Goal: Task Accomplishment & Management: Manage account settings

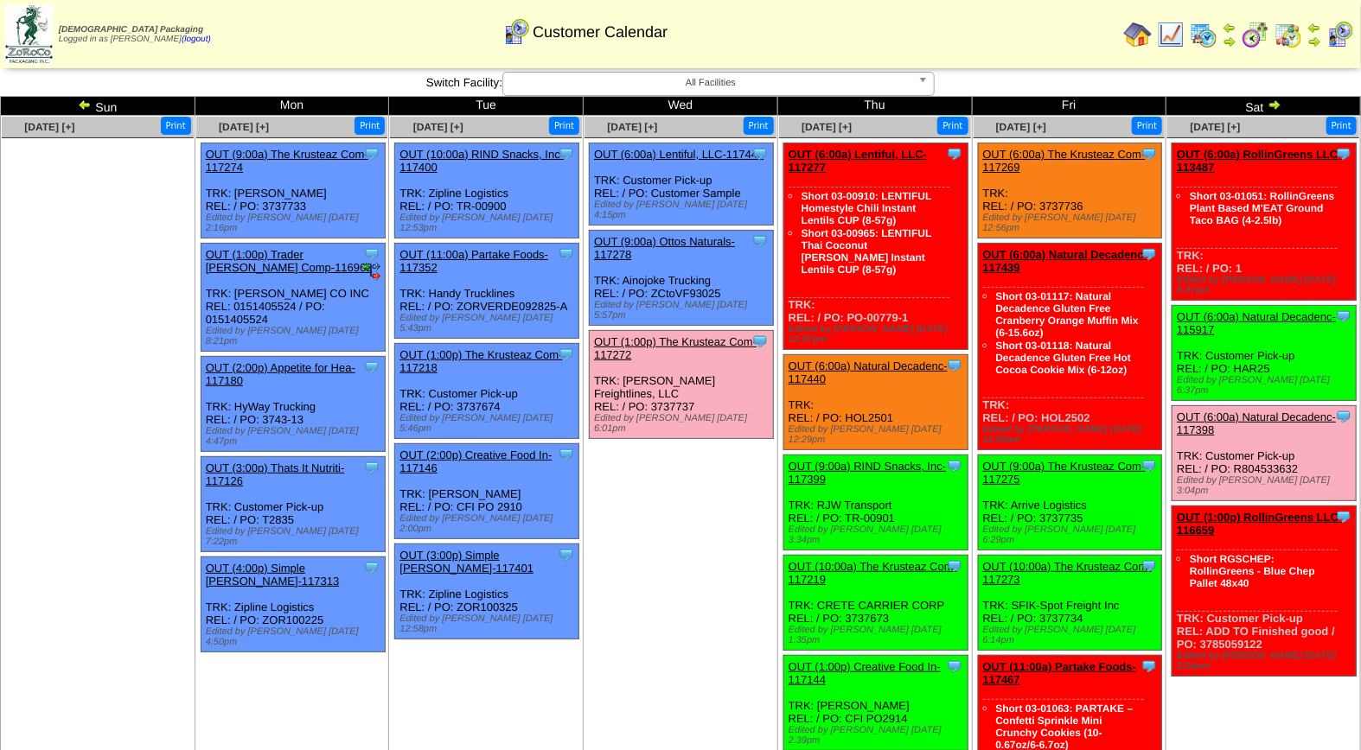
click at [1297, 29] on img at bounding box center [1288, 35] width 28 height 28
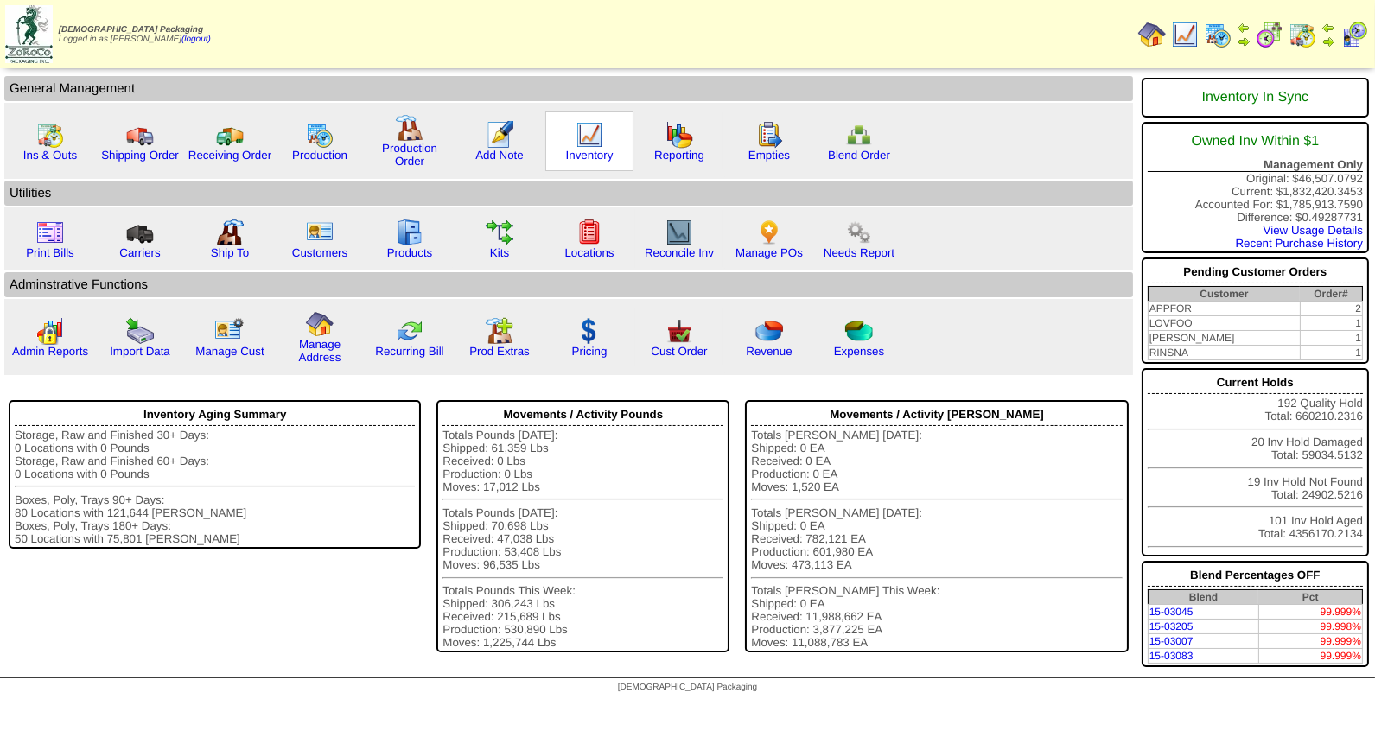
click at [584, 138] on img at bounding box center [590, 135] width 28 height 28
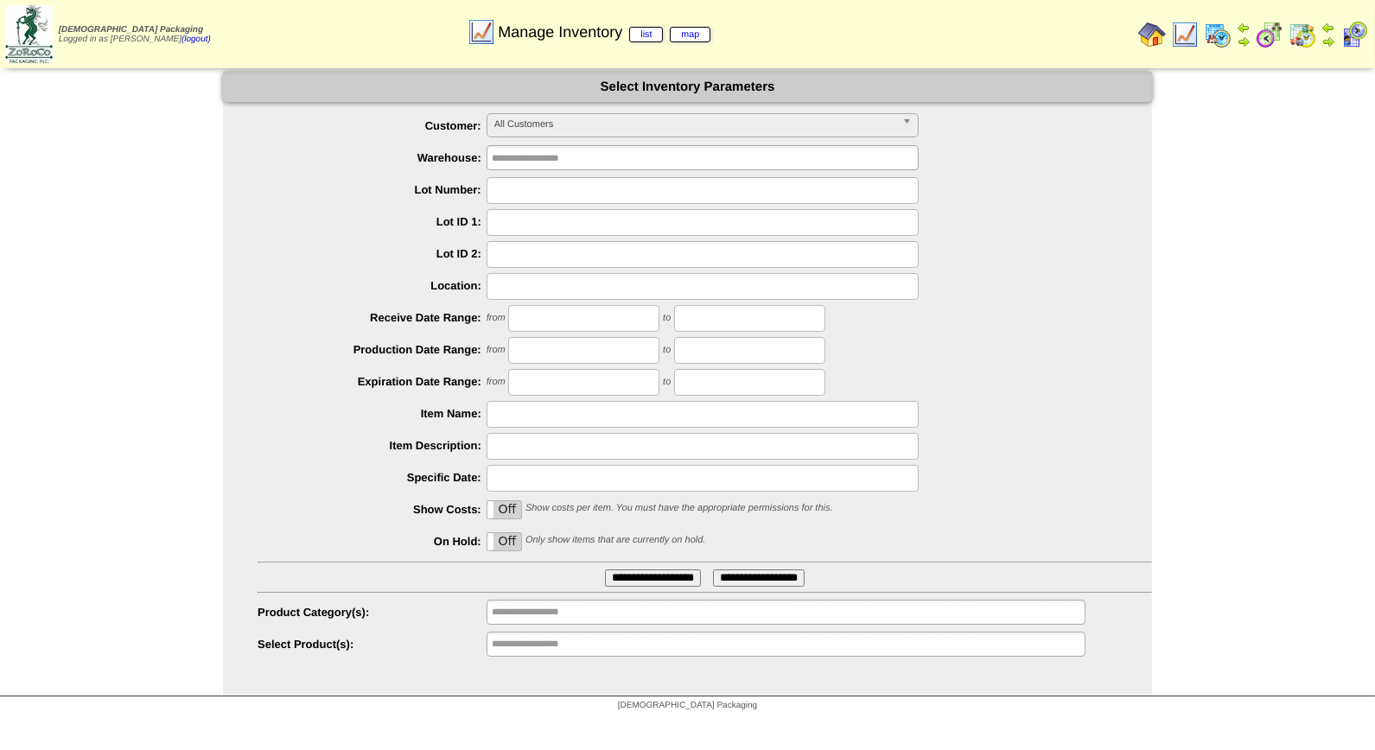
click at [553, 188] on input "text" at bounding box center [703, 190] width 432 height 27
type input "*******"
click at [605, 570] on input "**********" at bounding box center [653, 578] width 96 height 17
click at [536, 186] on input "*******" at bounding box center [703, 190] width 432 height 27
type input "*******"
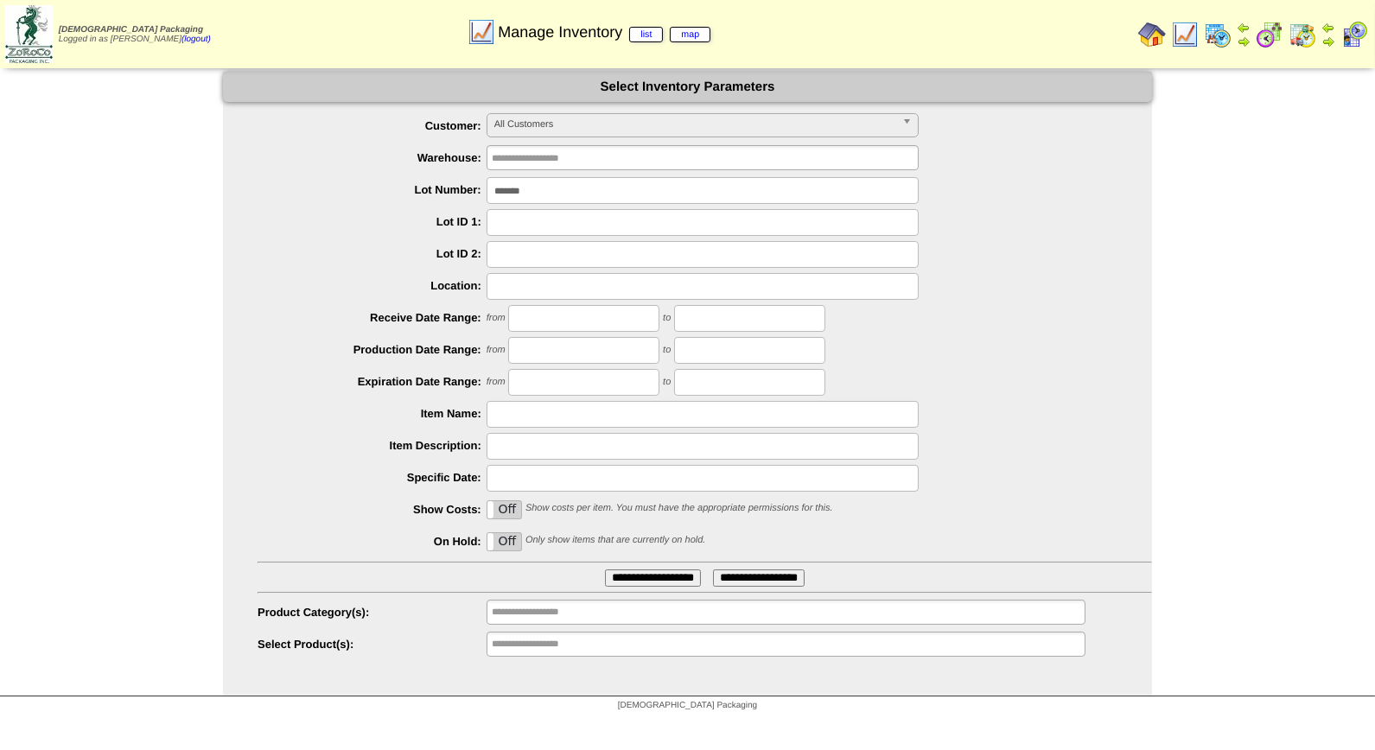
click at [605, 570] on input "**********" at bounding box center [653, 578] width 96 height 17
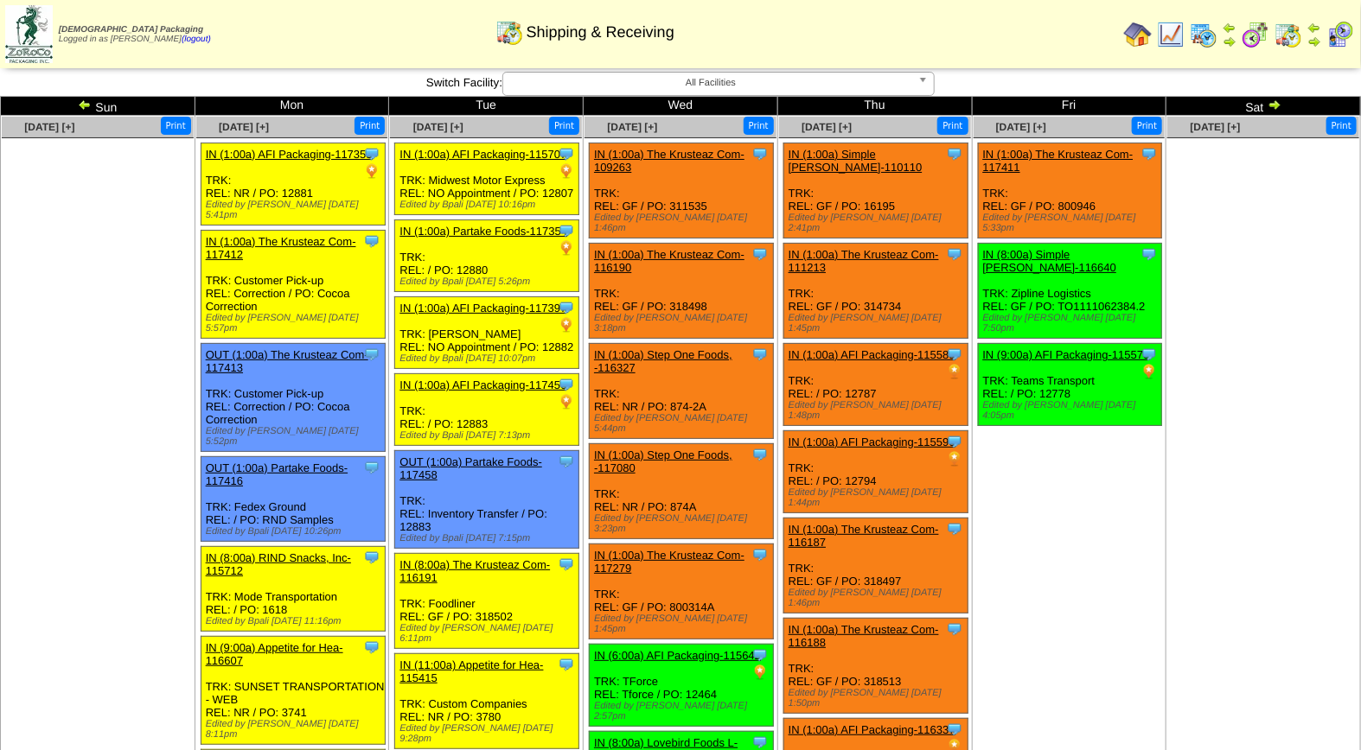
click at [1340, 35] on img at bounding box center [1340, 35] width 28 height 28
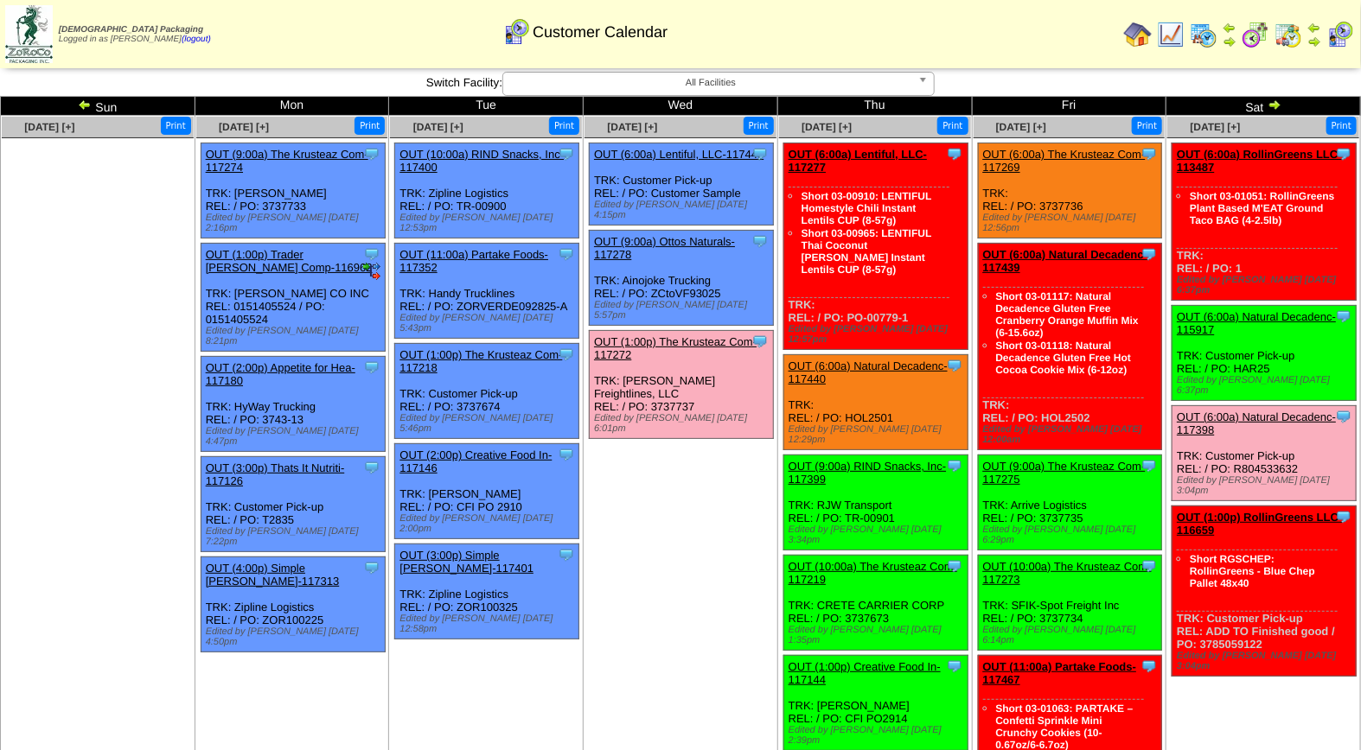
click at [1205, 31] on img at bounding box center [1204, 35] width 28 height 28
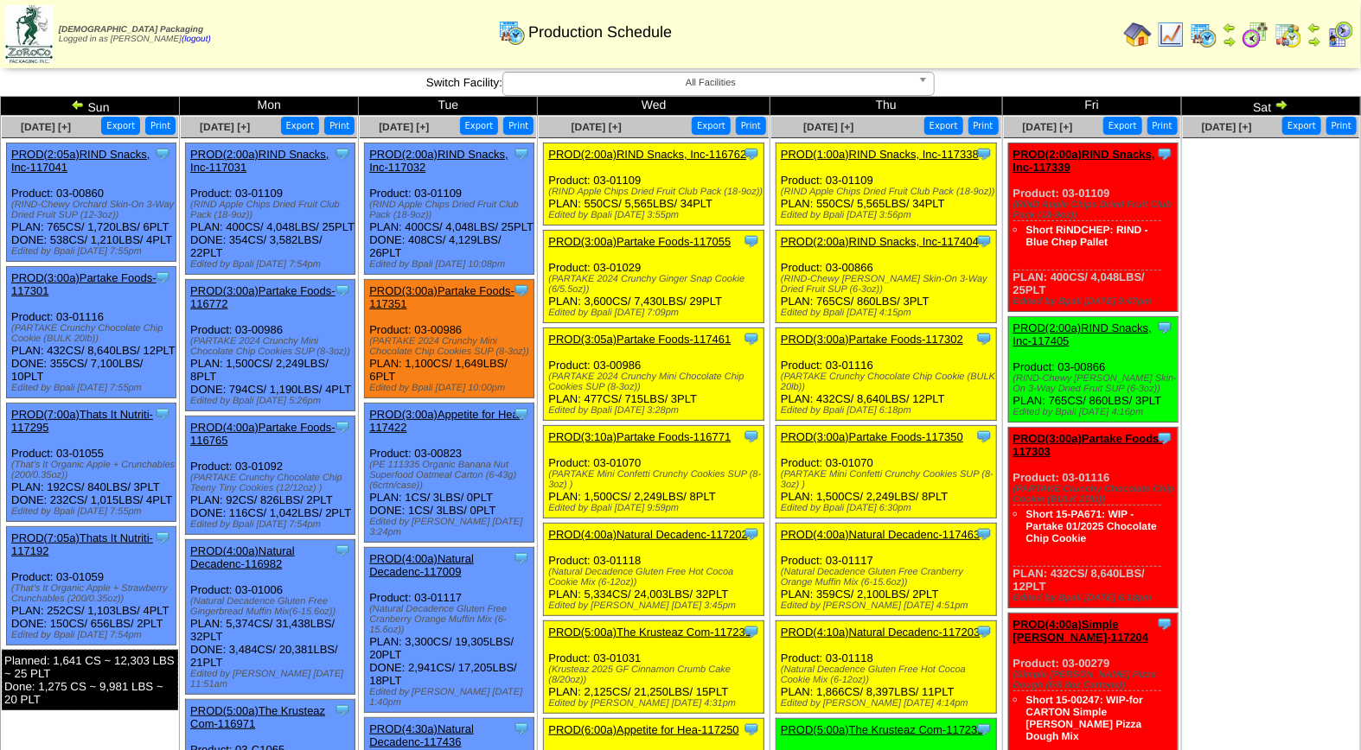
click at [761, 79] on span "All Facilities" at bounding box center [710, 83] width 401 height 21
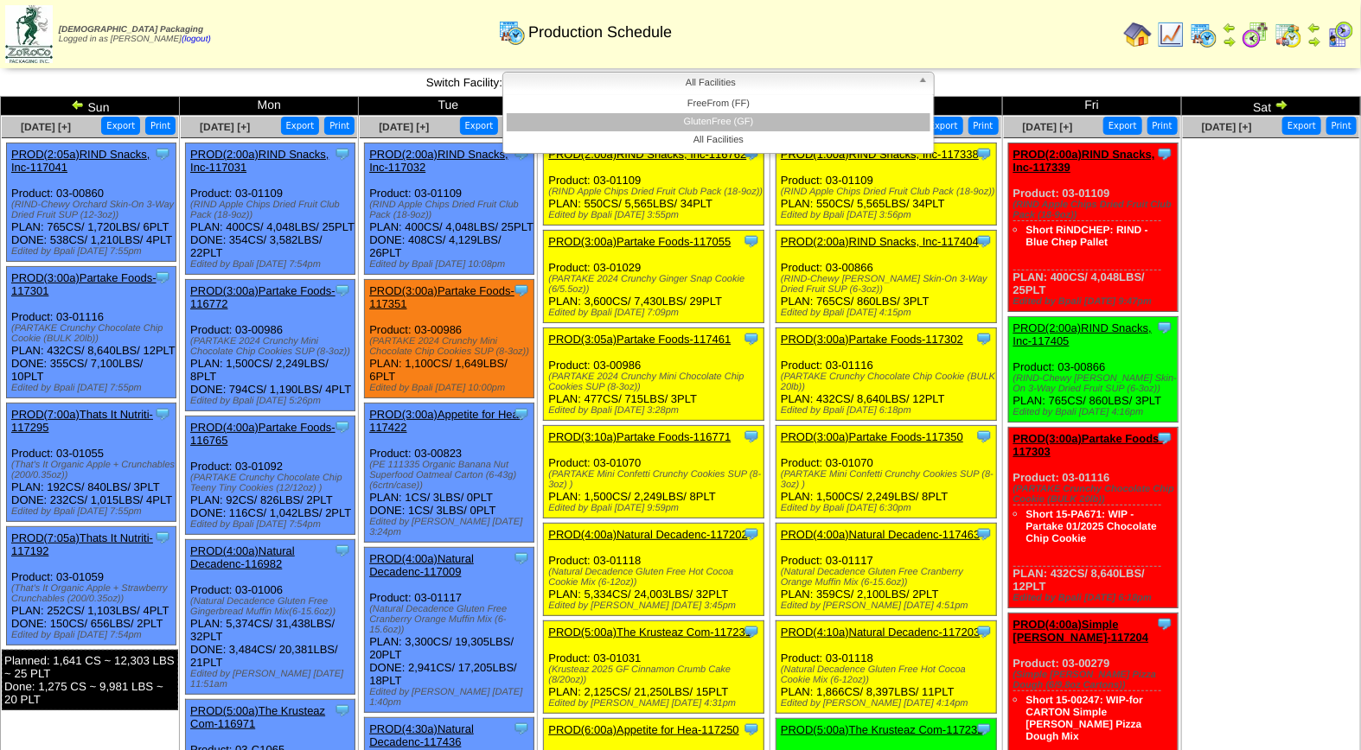
click at [756, 113] on li "GlutenFree (GF)" at bounding box center [719, 122] width 424 height 18
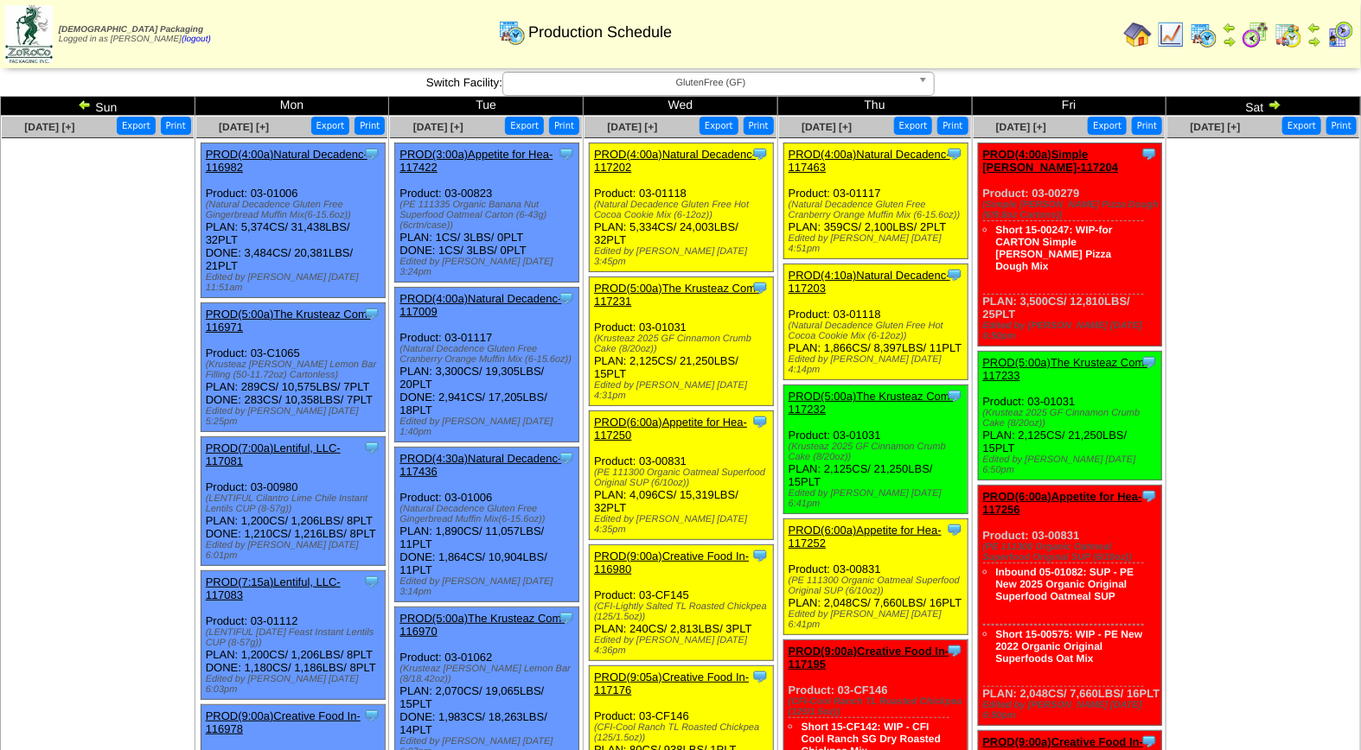
click at [1337, 35] on img at bounding box center [1340, 35] width 28 height 28
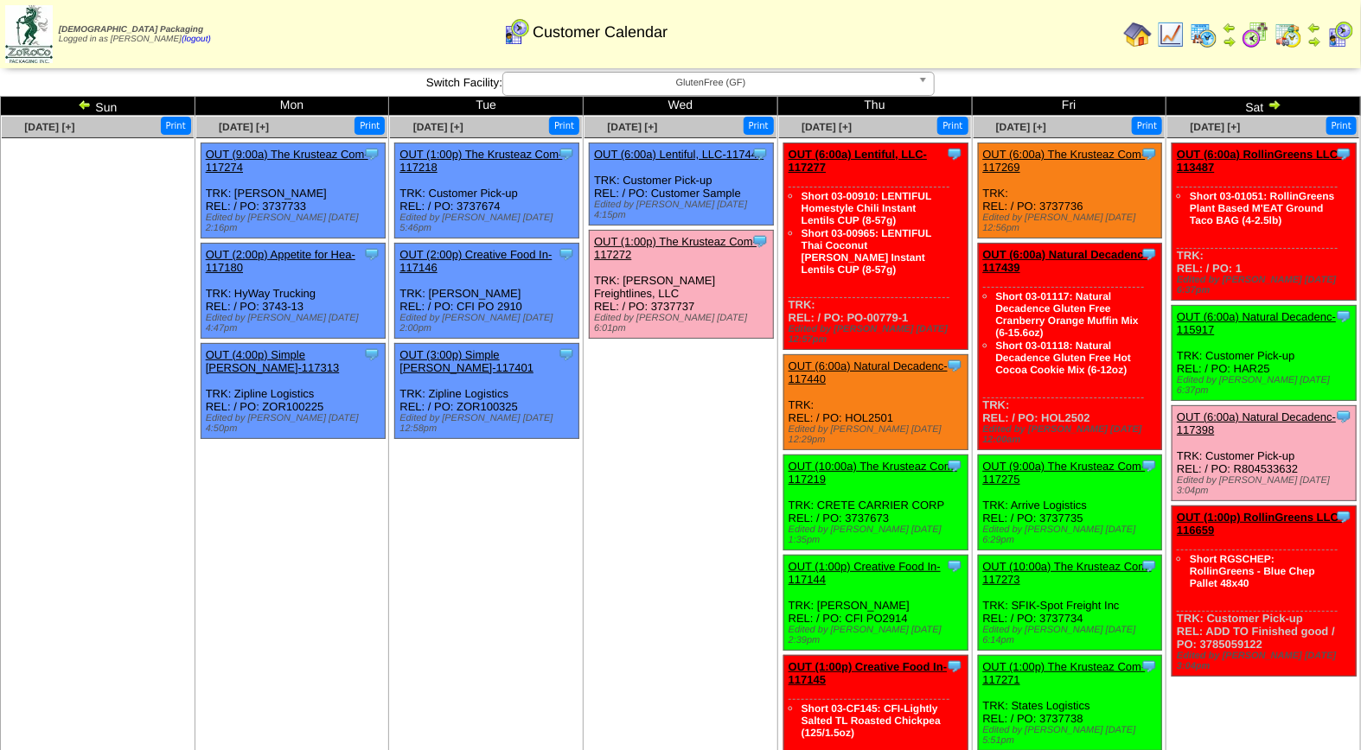
click at [688, 235] on link "OUT (1:00p) The Krusteaz Com-117272" at bounding box center [675, 248] width 163 height 26
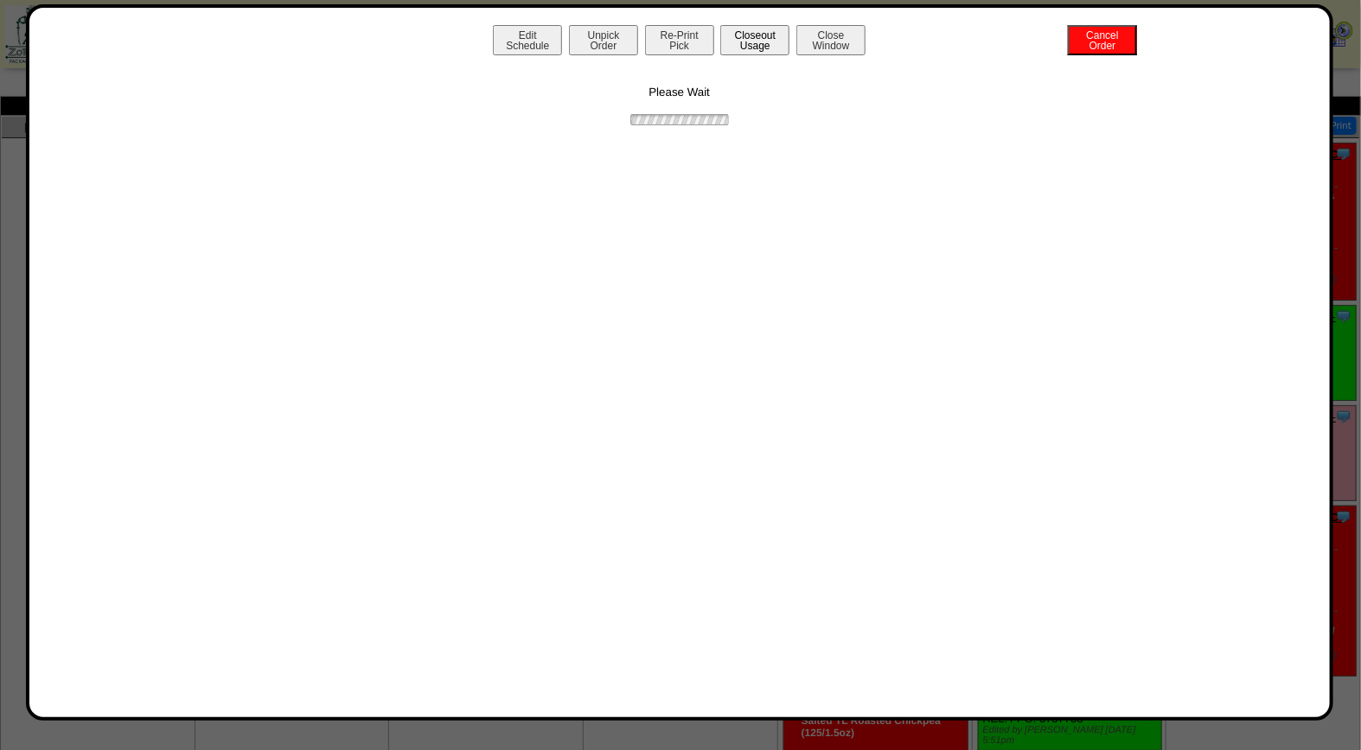
click at [769, 45] on button "Closeout Usage" at bounding box center [754, 40] width 69 height 30
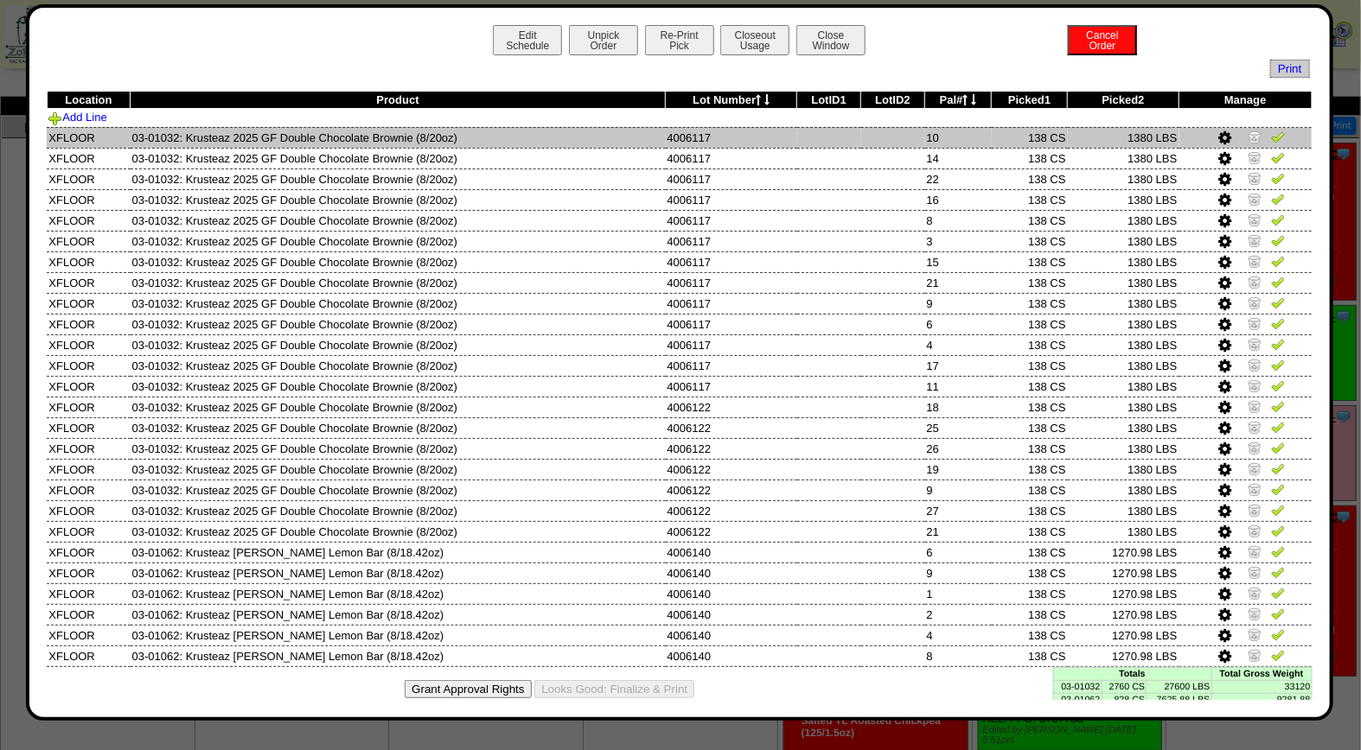
click at [1271, 140] on img at bounding box center [1278, 137] width 14 height 14
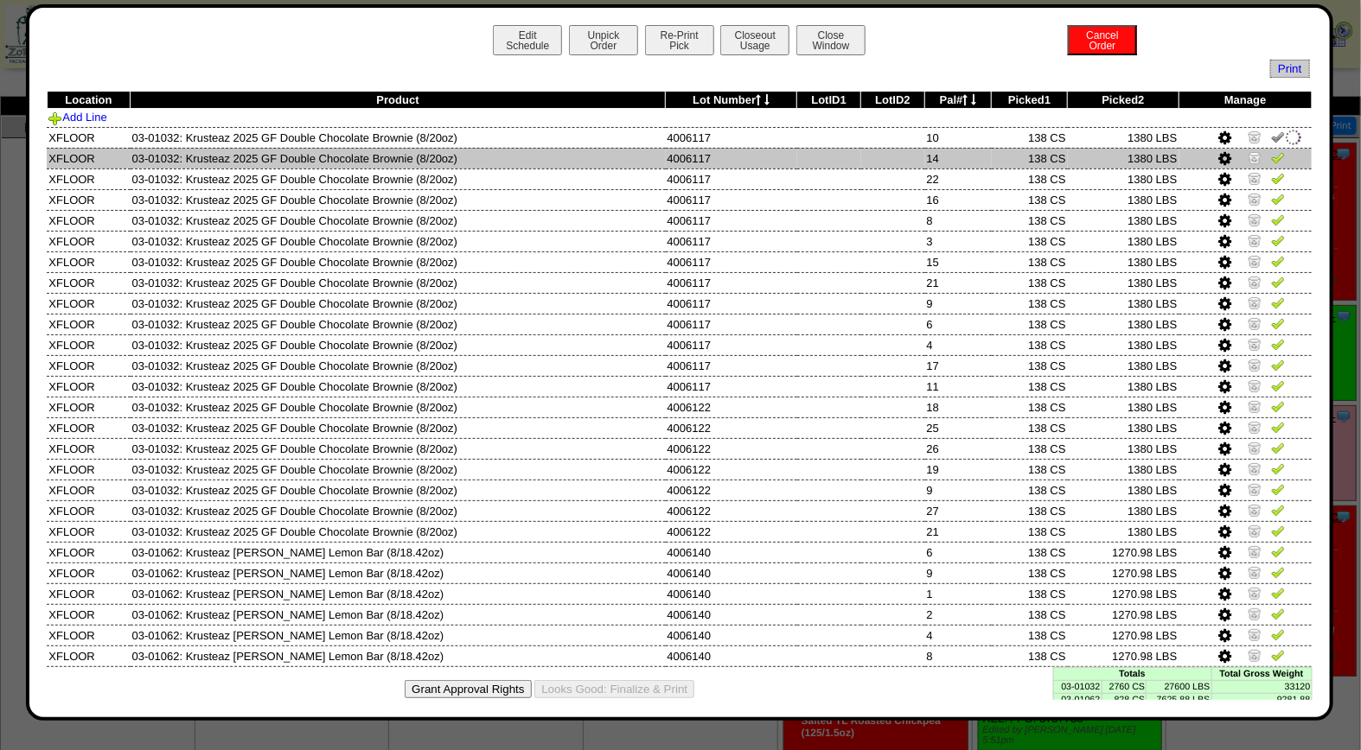
click at [1271, 153] on img at bounding box center [1278, 157] width 14 height 14
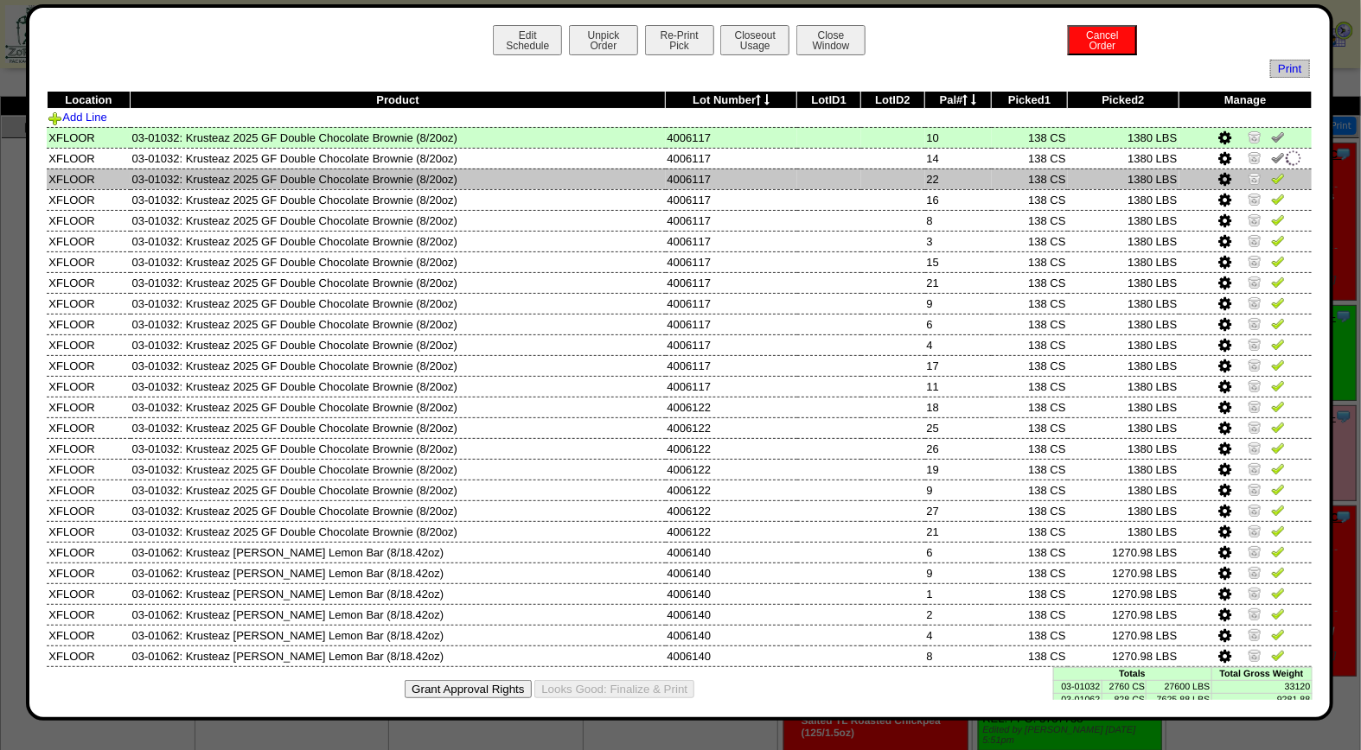
click at [1271, 171] on img at bounding box center [1278, 178] width 14 height 14
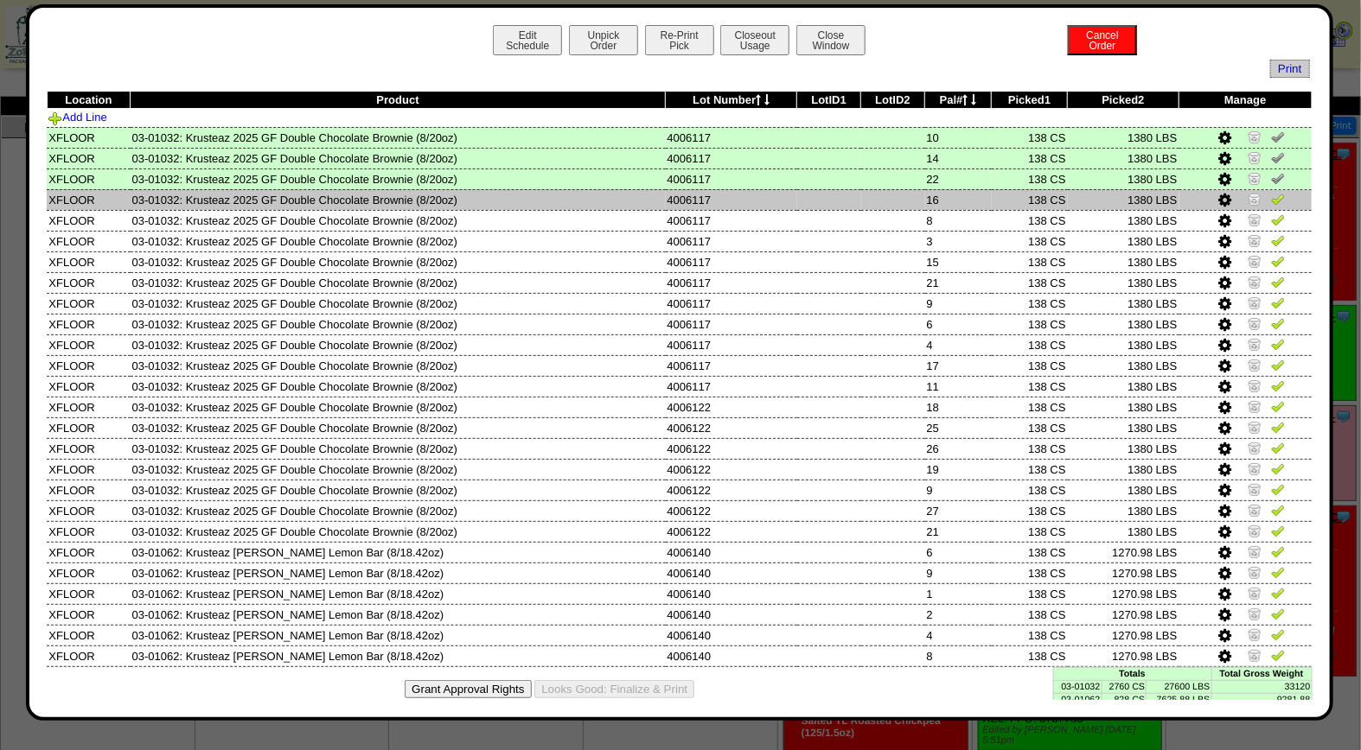
click at [1271, 193] on img at bounding box center [1278, 199] width 14 height 14
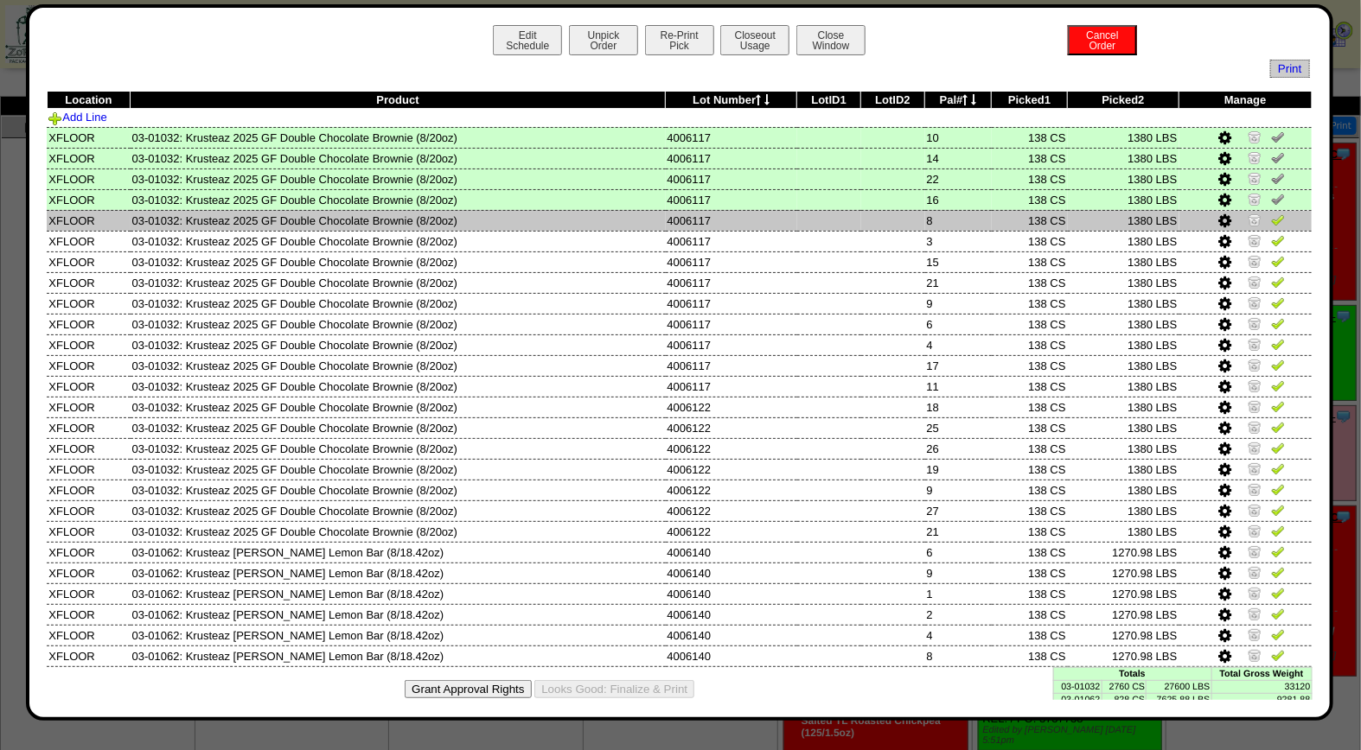
click at [1271, 213] on img at bounding box center [1278, 220] width 14 height 14
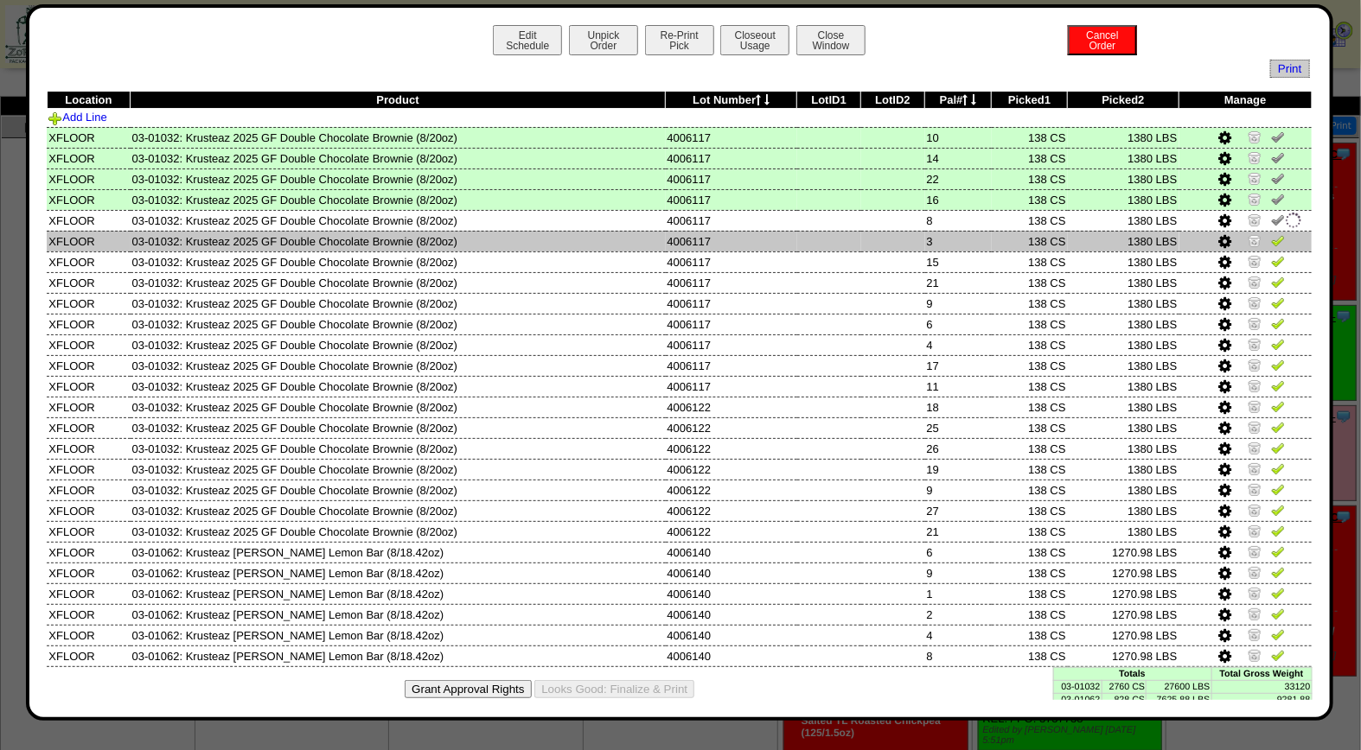
click at [1271, 234] on img at bounding box center [1278, 240] width 14 height 14
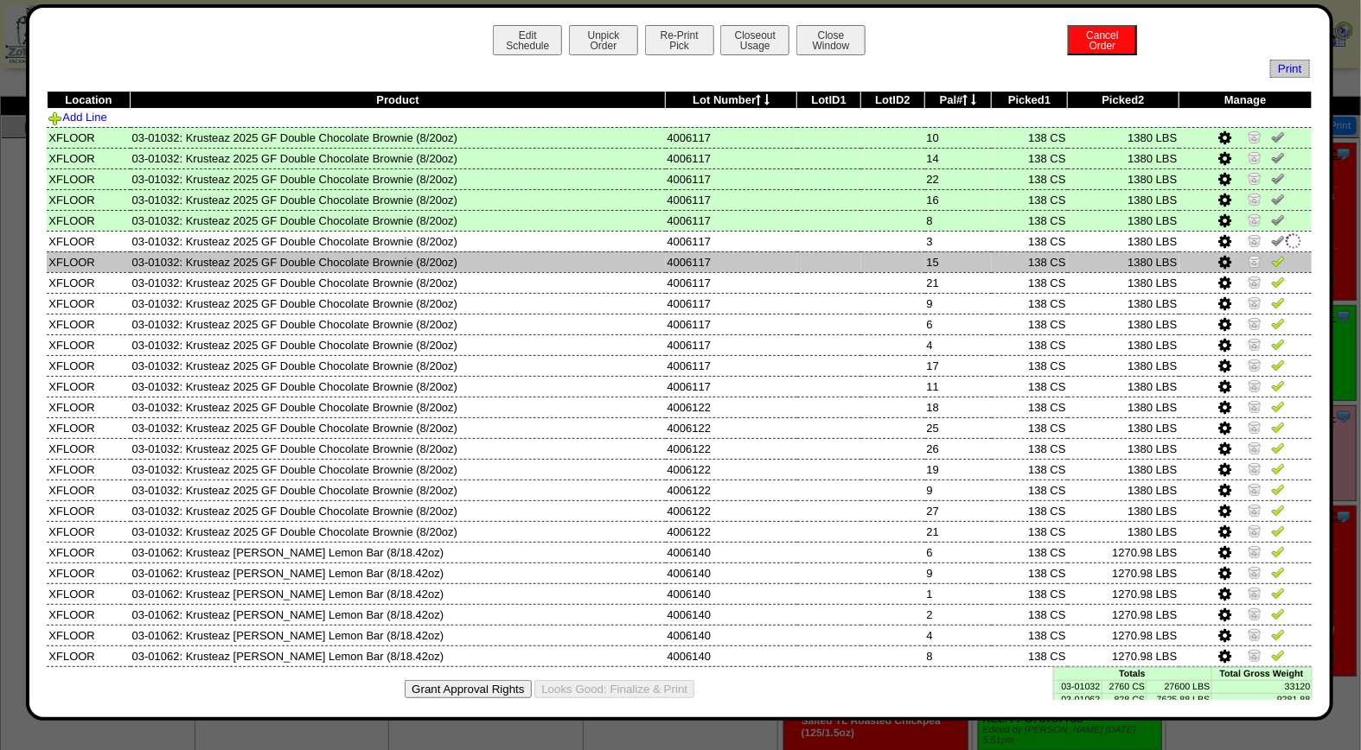
click at [1271, 255] on img at bounding box center [1278, 261] width 14 height 14
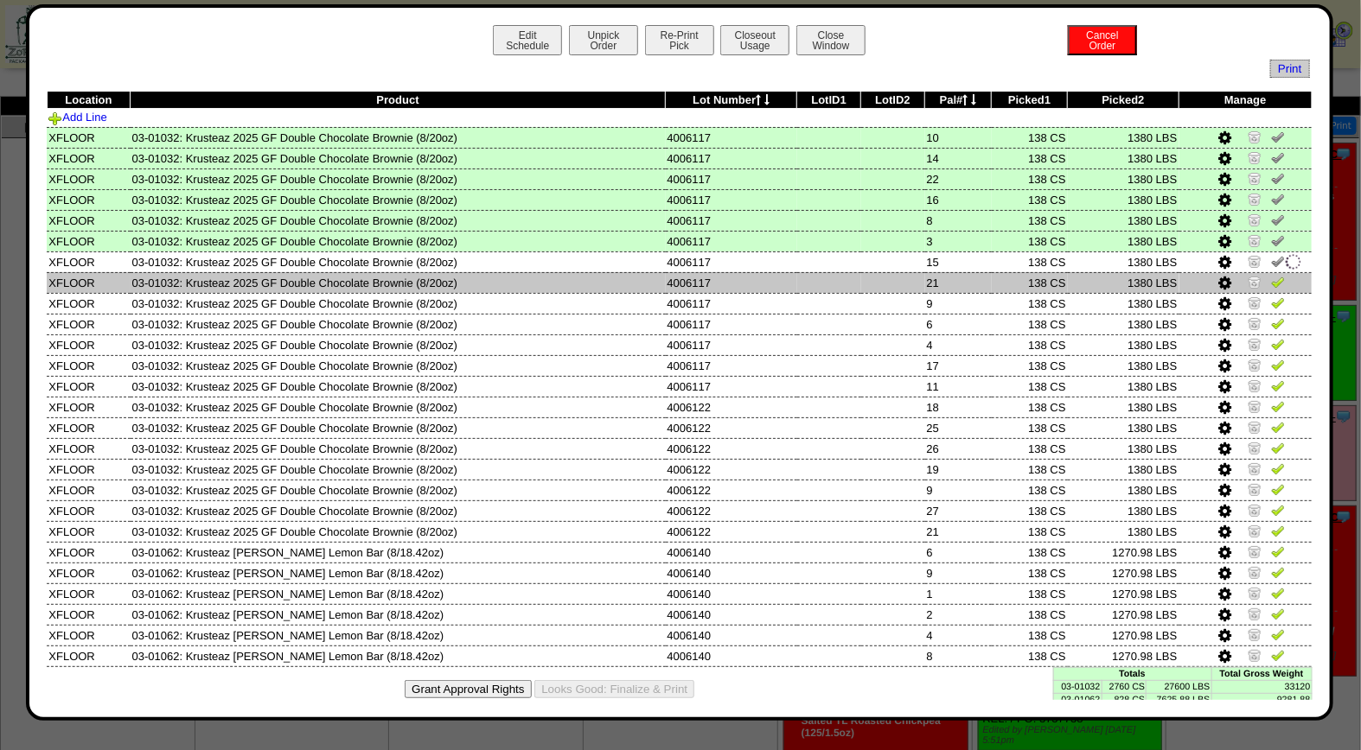
click at [1271, 281] on img at bounding box center [1278, 282] width 14 height 14
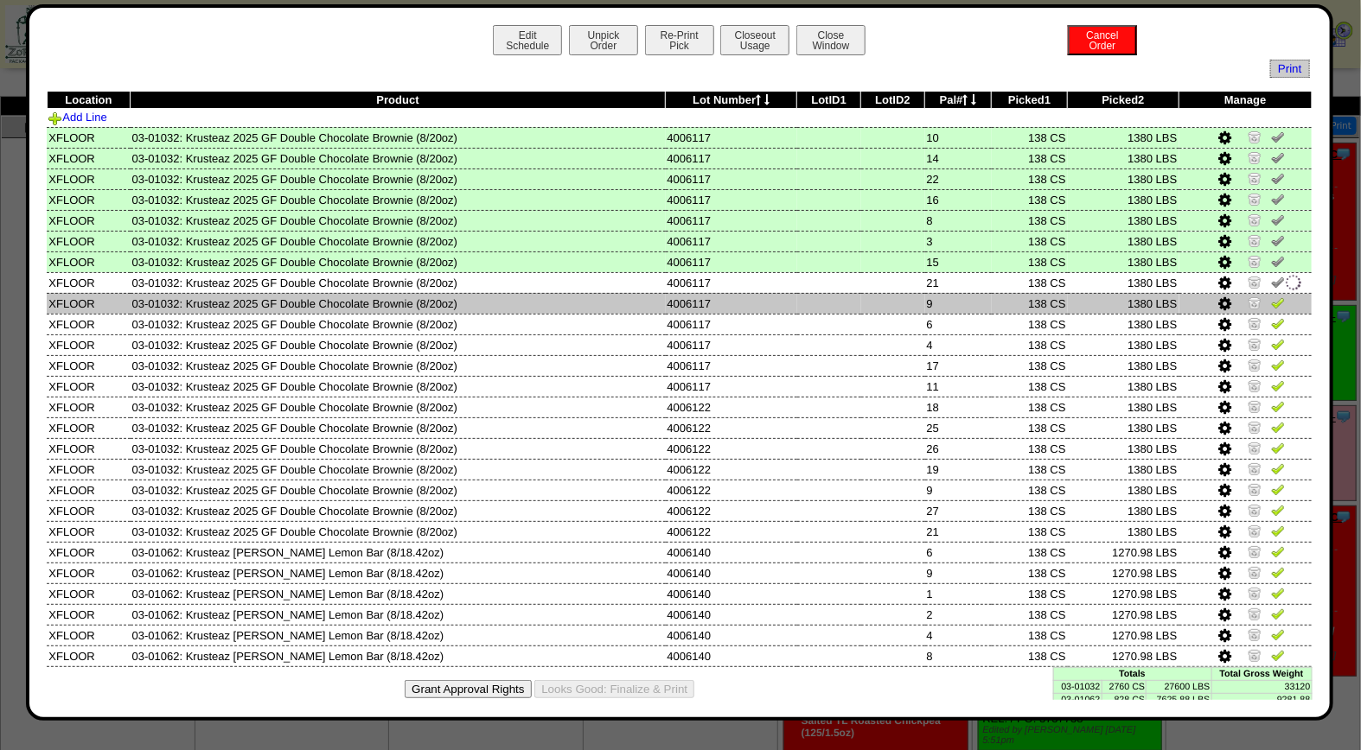
click at [1271, 301] on img at bounding box center [1278, 303] width 14 height 14
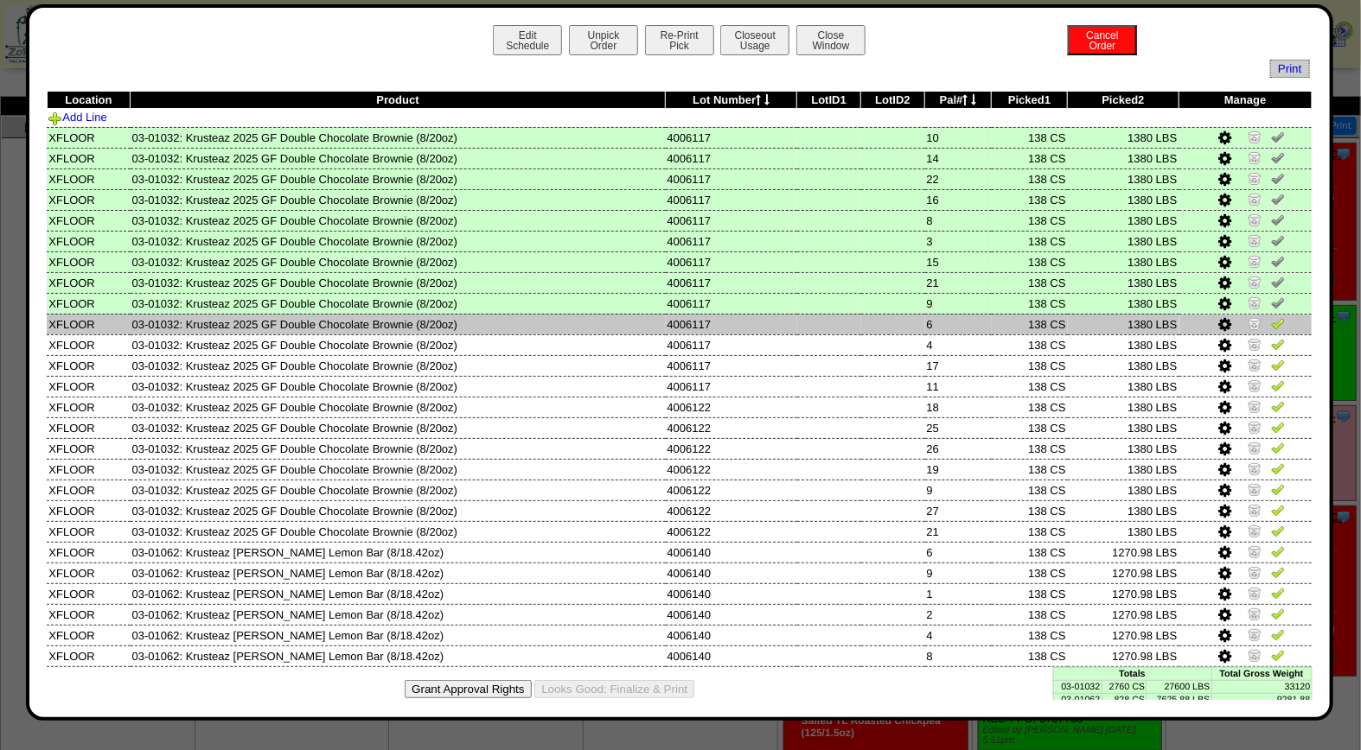
click at [1271, 324] on img at bounding box center [1278, 323] width 14 height 14
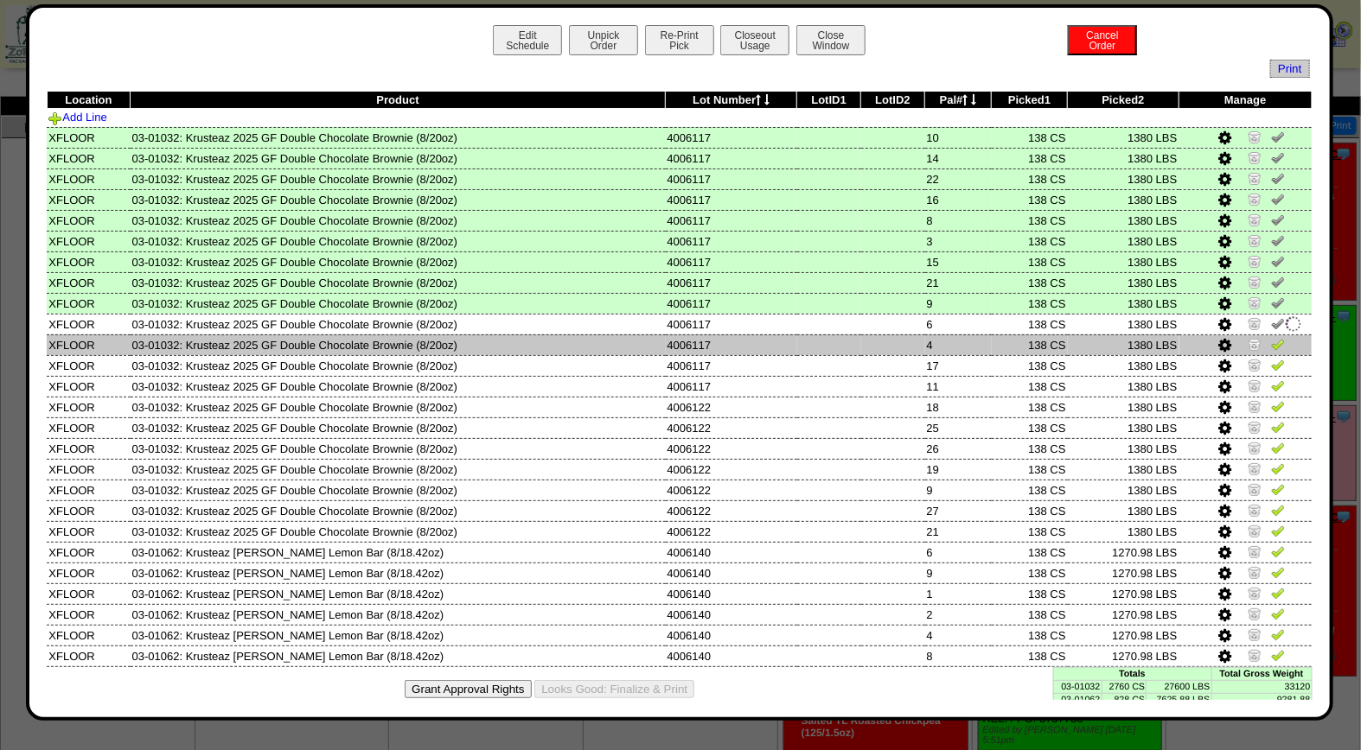
click at [1271, 337] on img at bounding box center [1278, 344] width 14 height 14
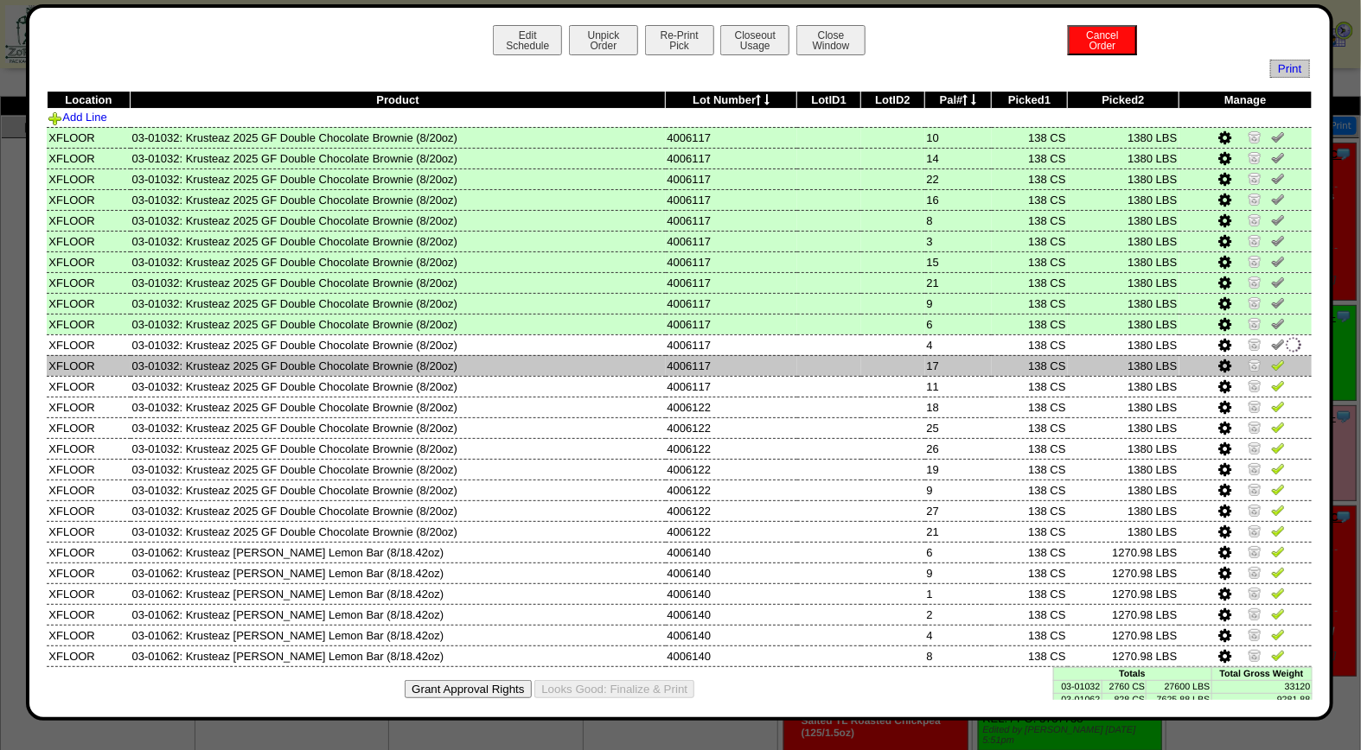
click at [1271, 358] on img at bounding box center [1278, 365] width 14 height 14
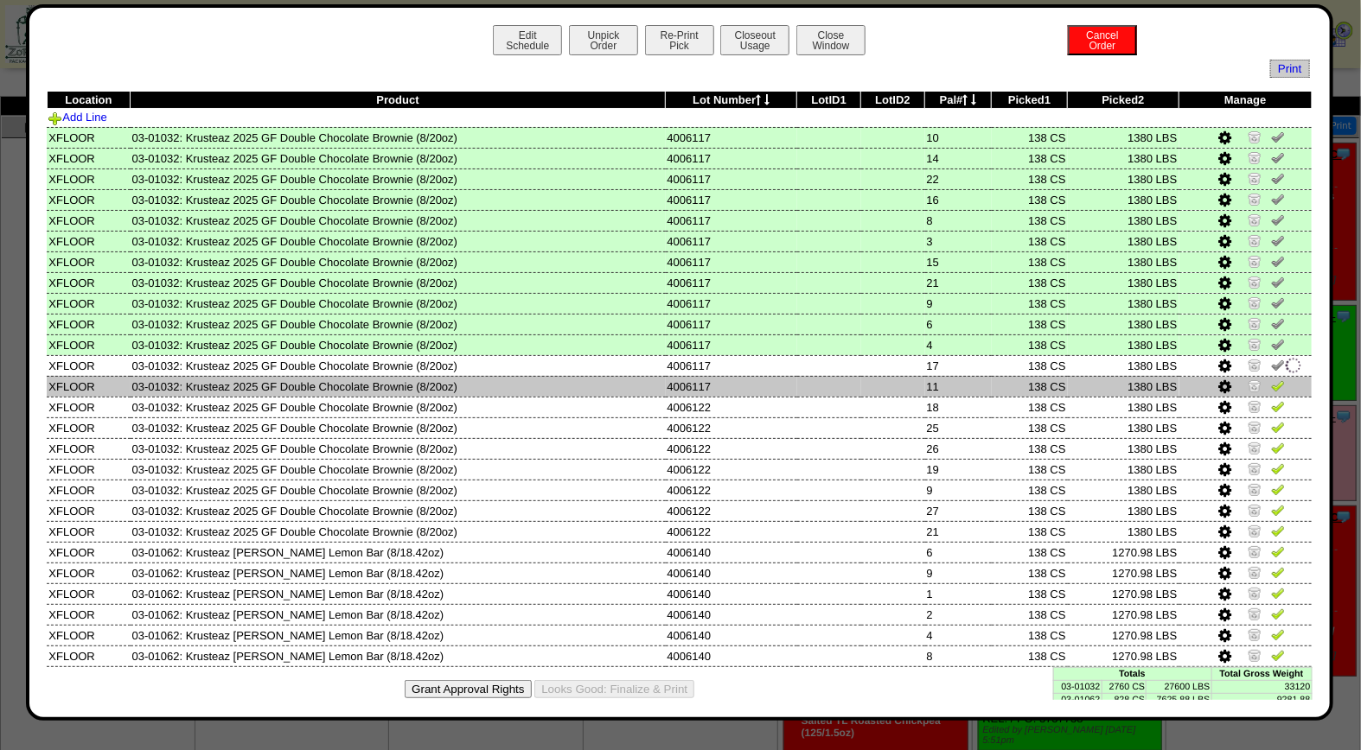
click at [1271, 381] on img at bounding box center [1278, 386] width 14 height 14
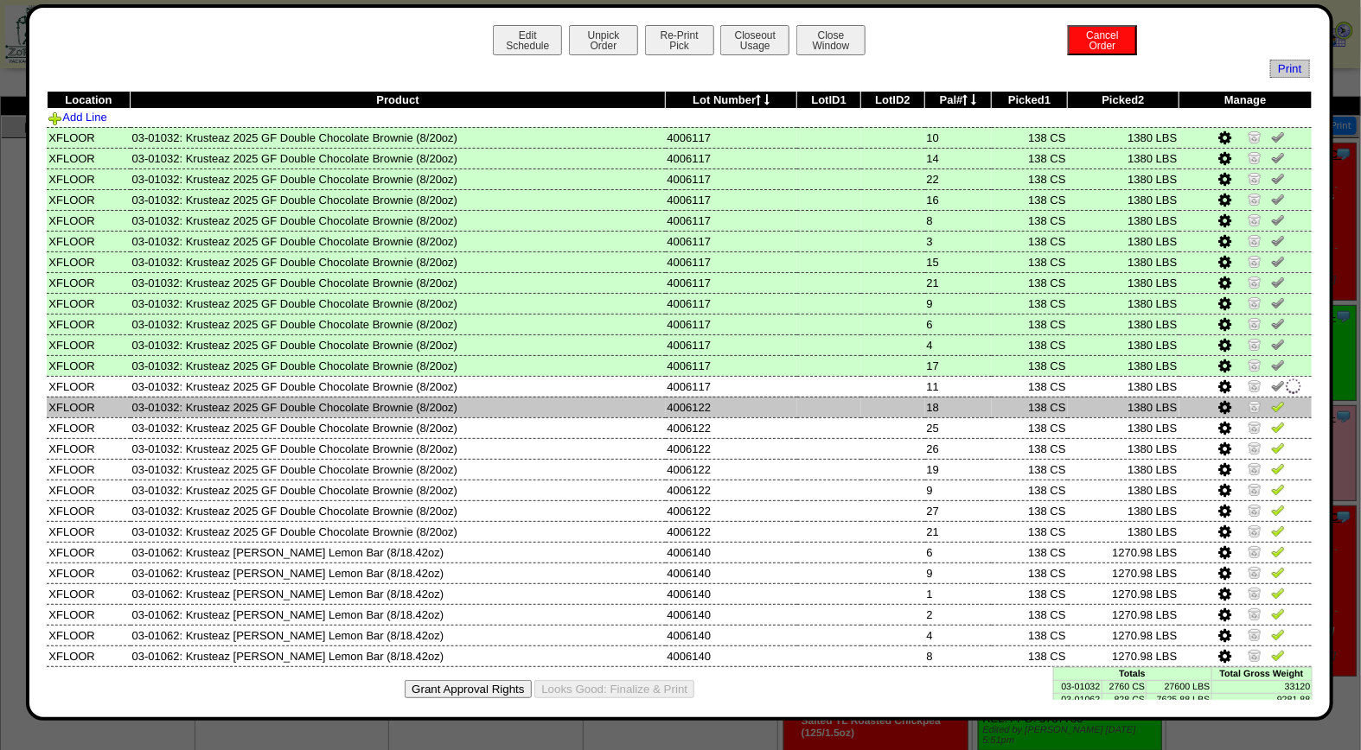
click at [1271, 404] on img at bounding box center [1278, 406] width 14 height 14
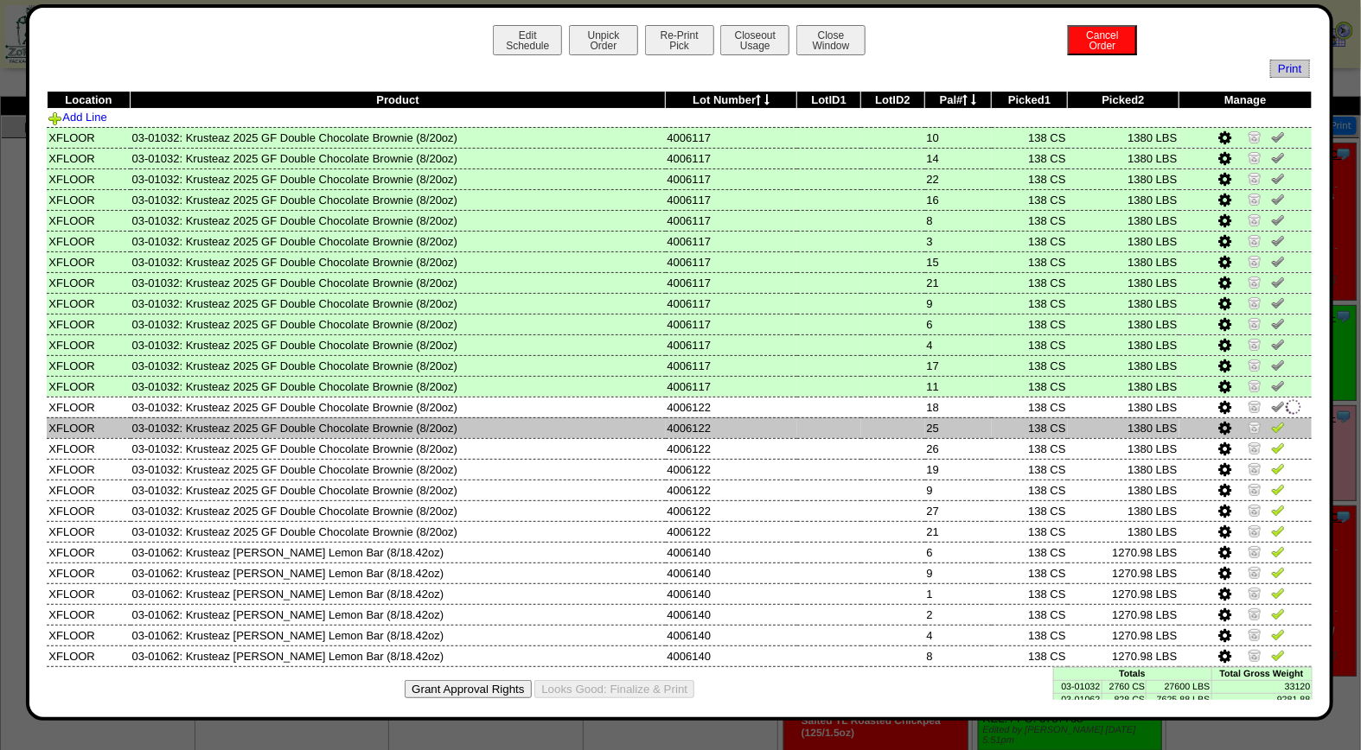
click at [1271, 422] on img at bounding box center [1278, 427] width 14 height 14
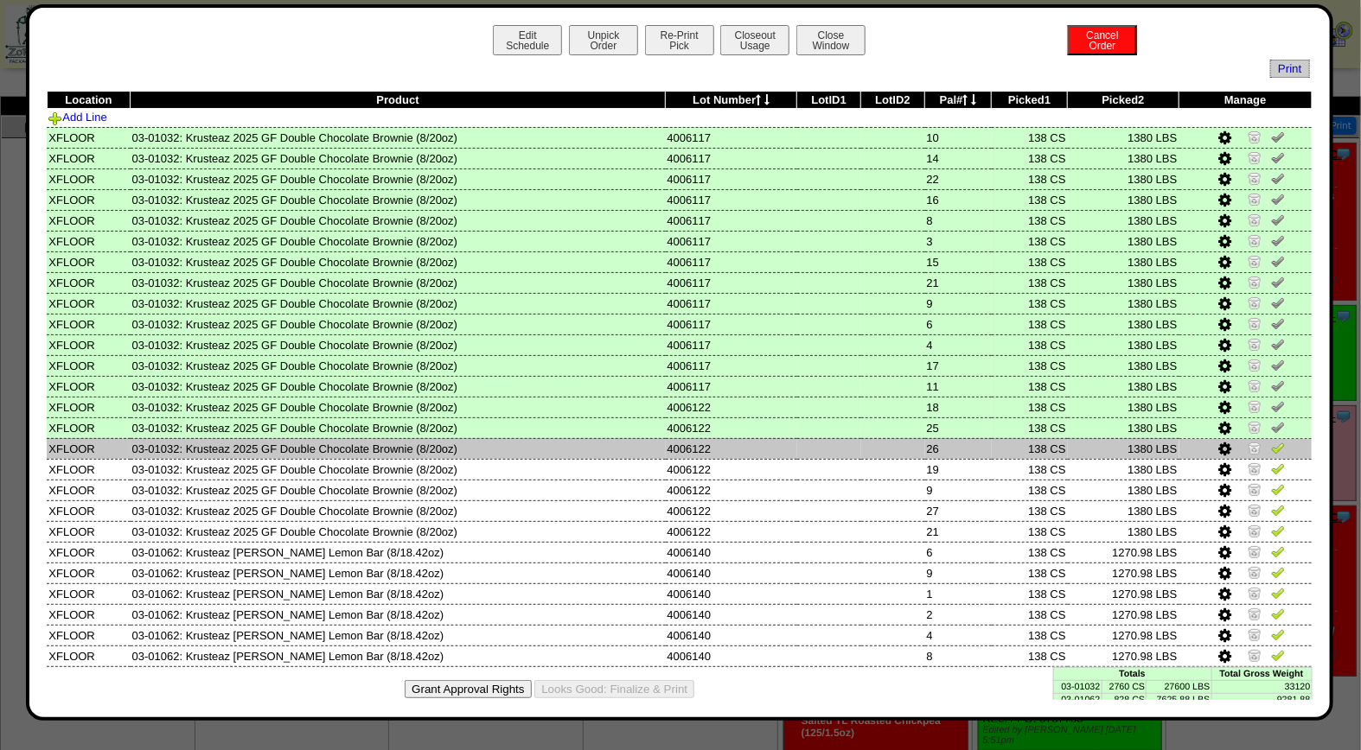
click at [1263, 451] on td at bounding box center [1245, 448] width 133 height 21
click at [1271, 446] on img at bounding box center [1278, 448] width 14 height 14
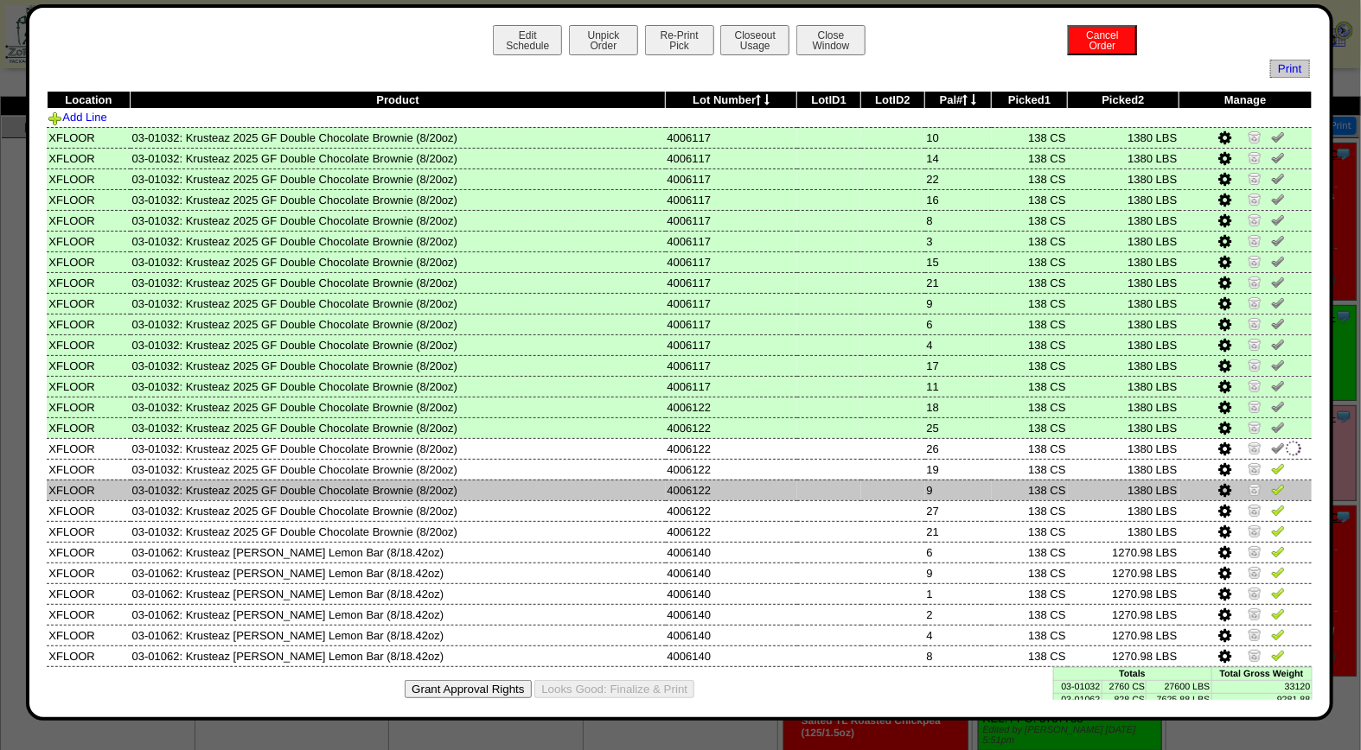
click at [1271, 482] on img at bounding box center [1278, 489] width 14 height 14
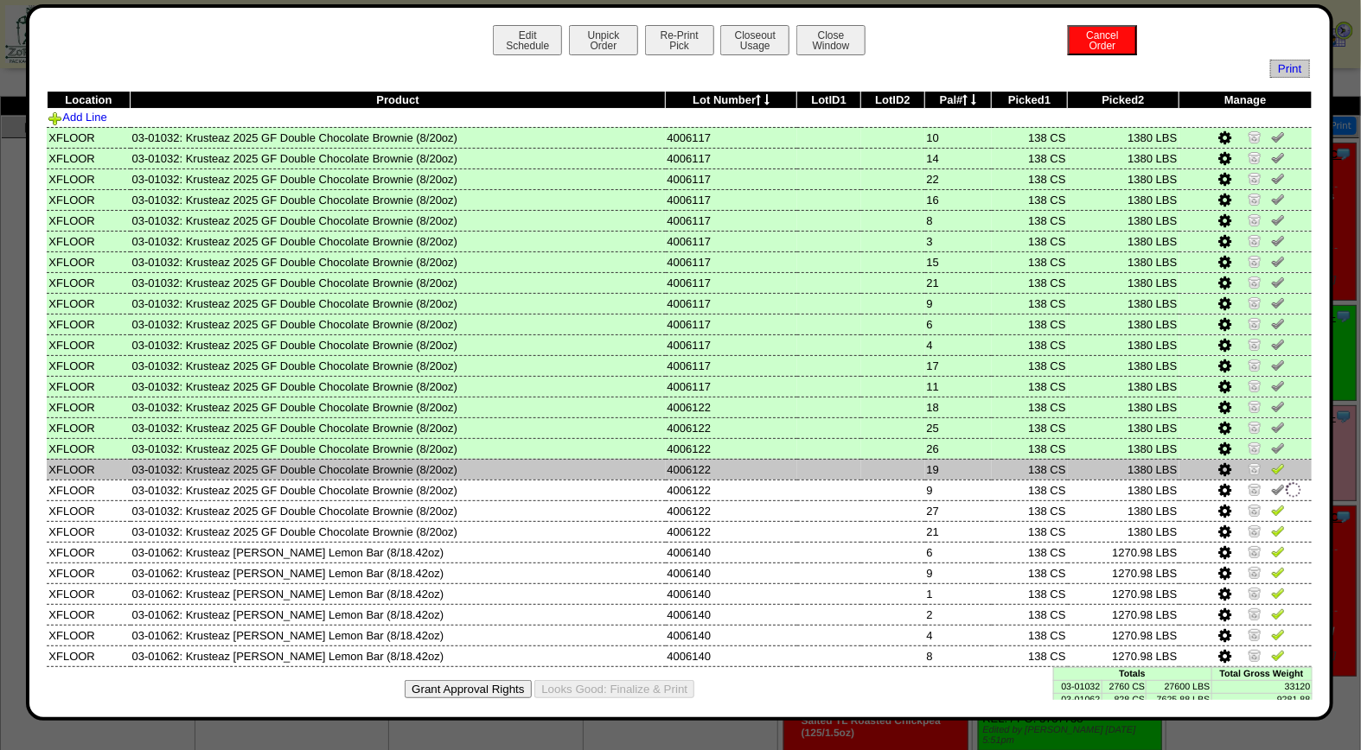
click at [1271, 462] on img at bounding box center [1278, 469] width 14 height 14
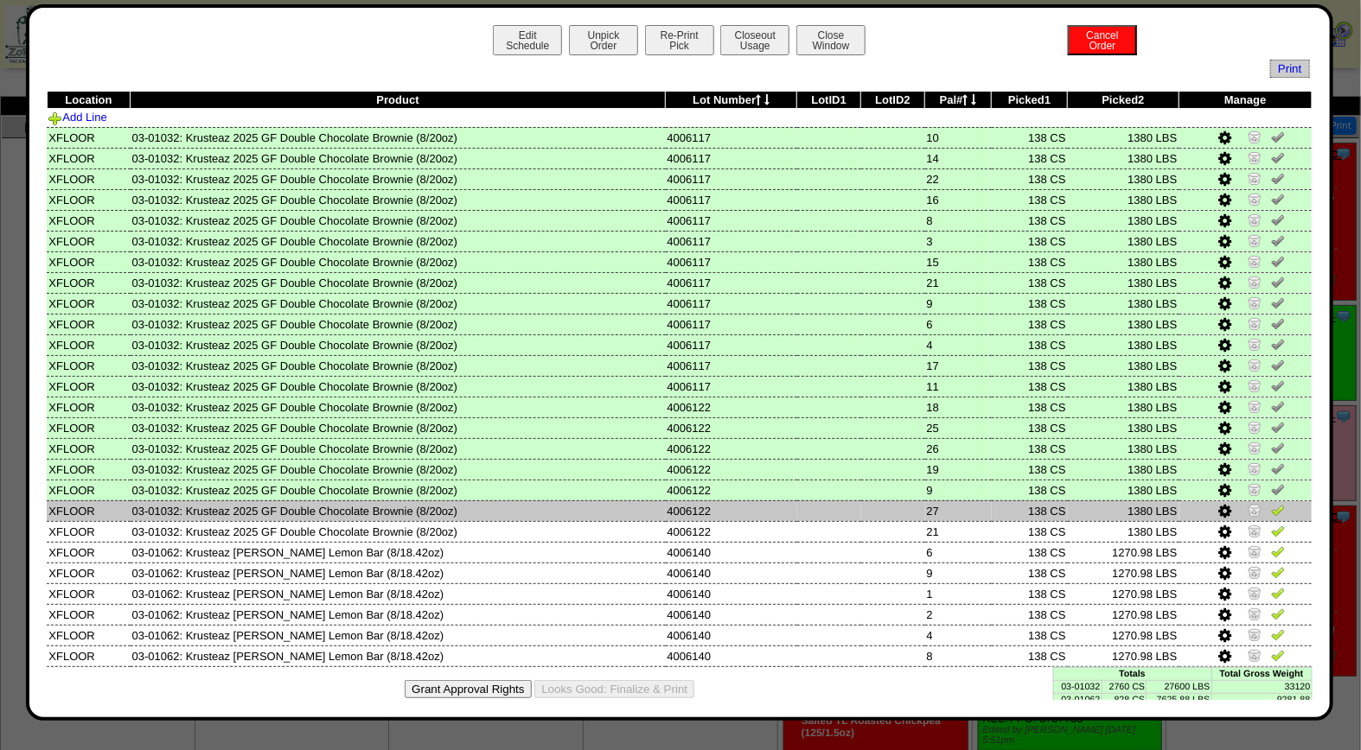
click at [1271, 507] on img at bounding box center [1278, 510] width 14 height 14
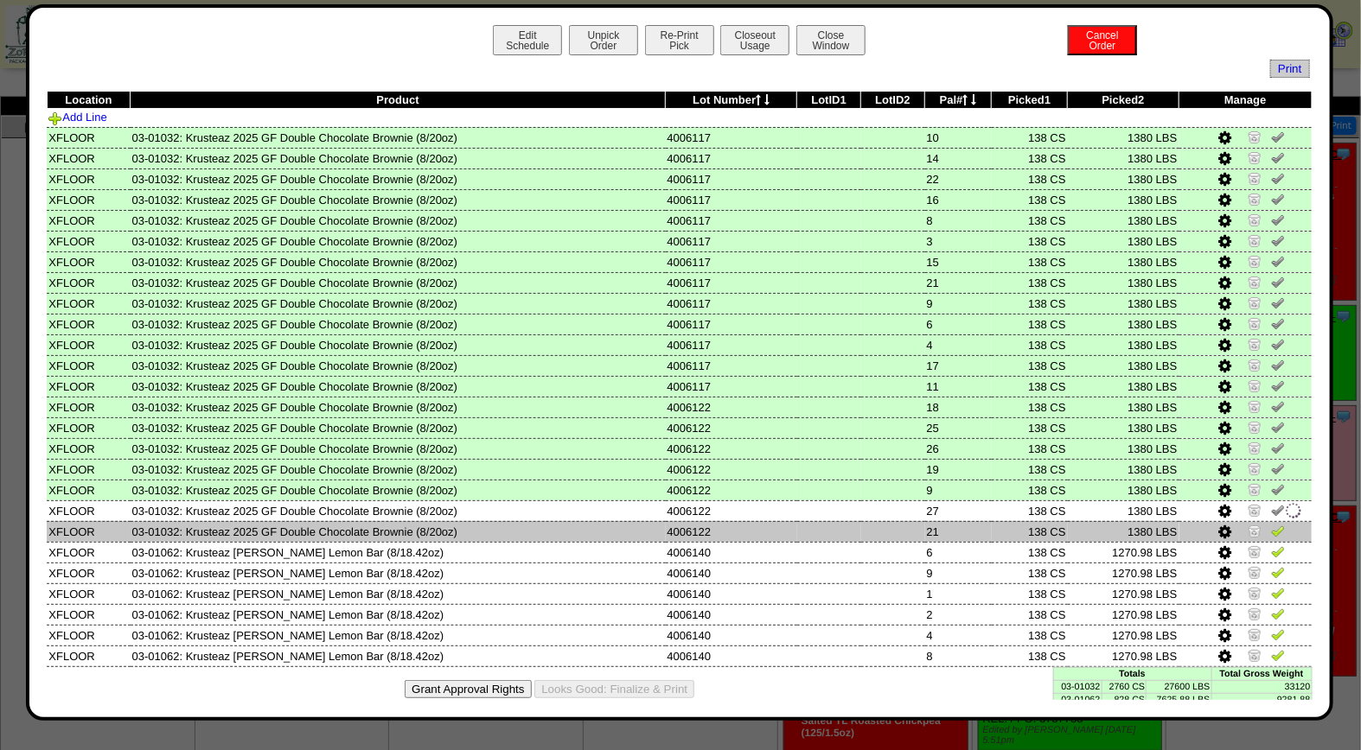
click at [1271, 529] on img at bounding box center [1278, 531] width 14 height 14
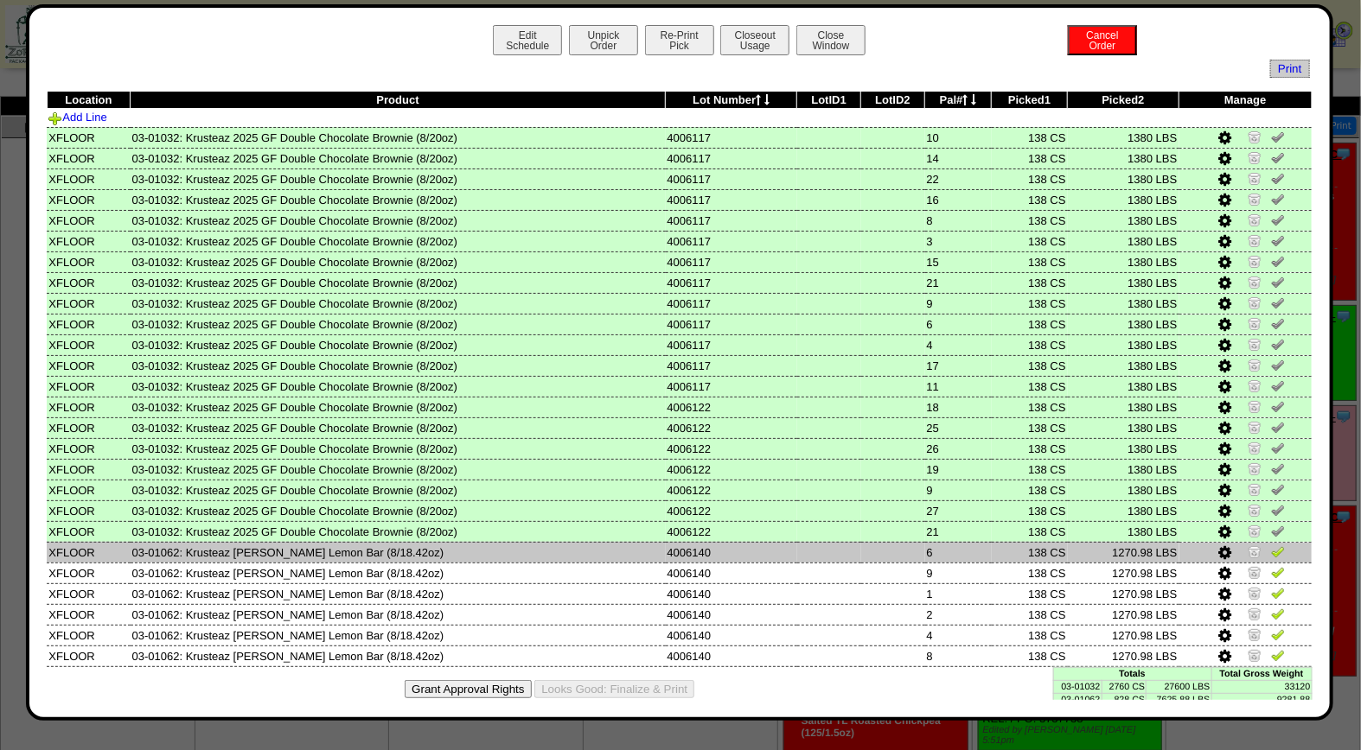
click at [1271, 545] on img at bounding box center [1278, 552] width 14 height 14
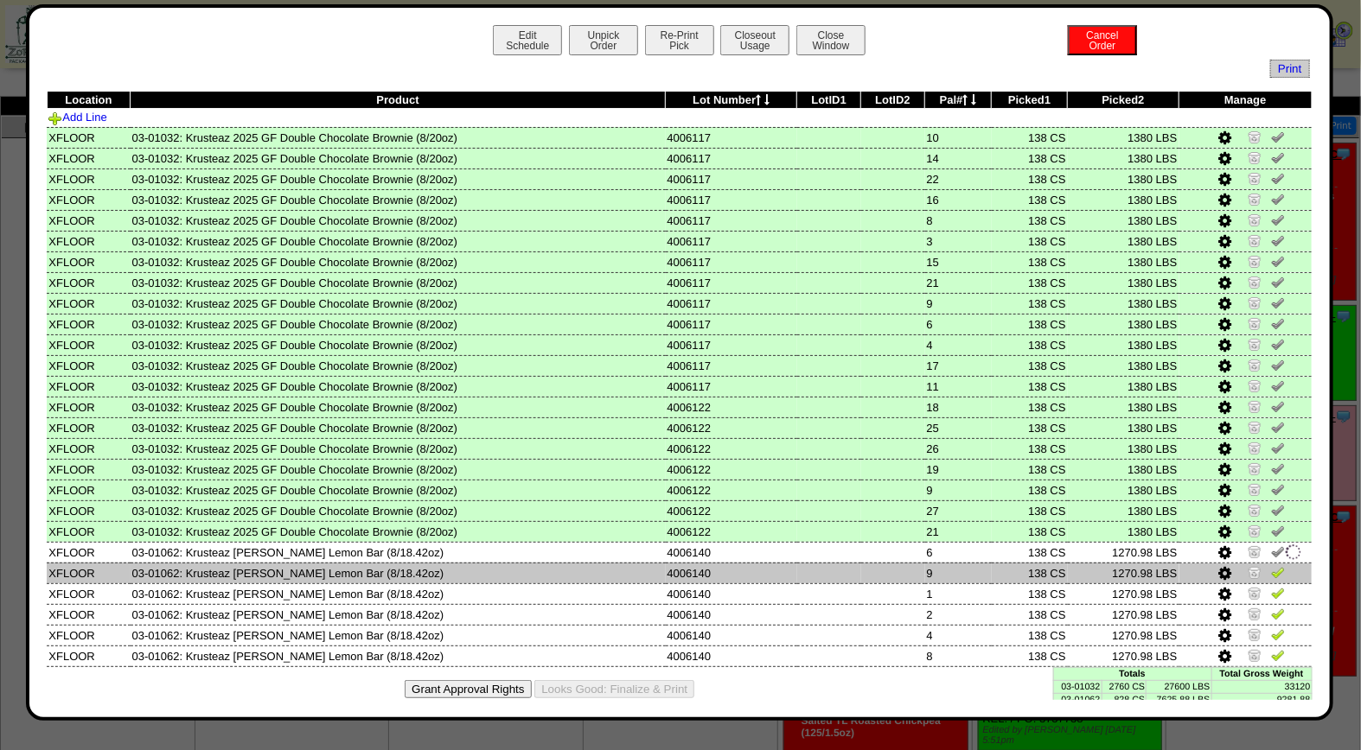
click at [1271, 565] on img at bounding box center [1278, 572] width 14 height 14
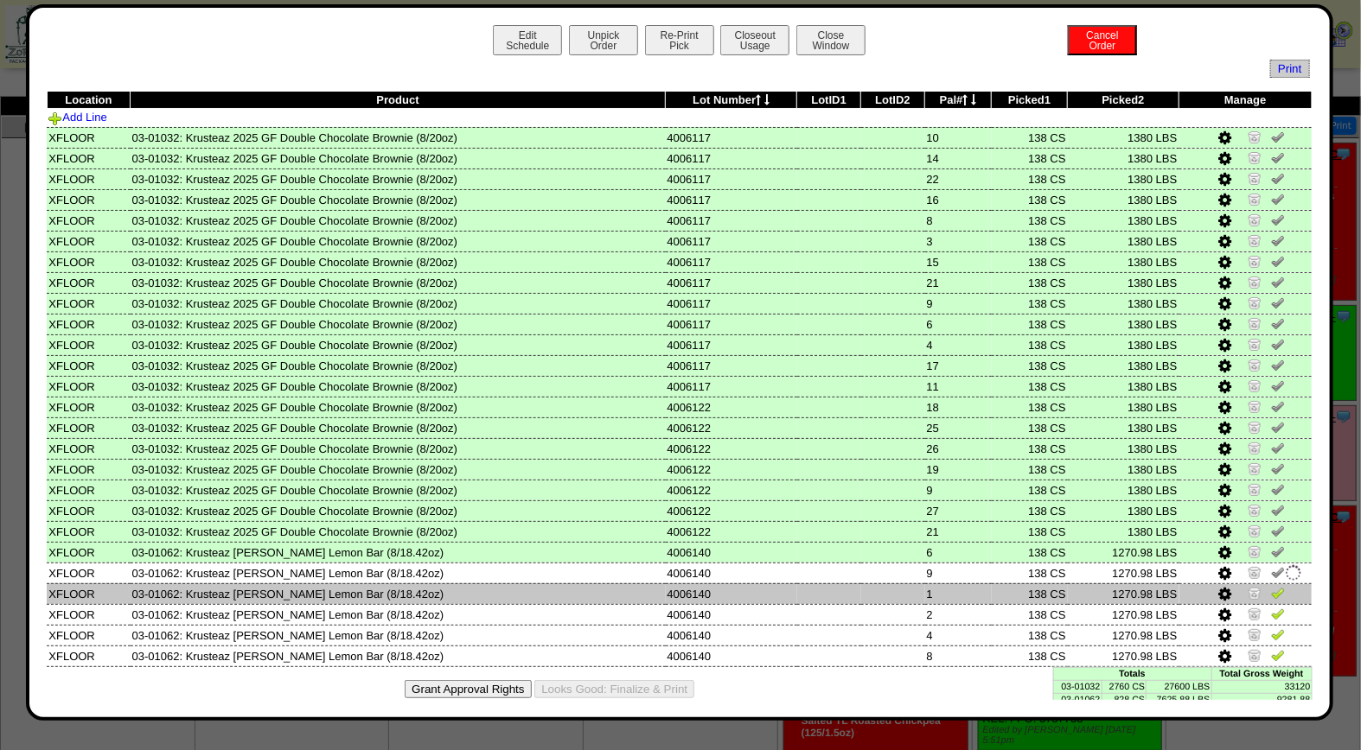
click at [1271, 586] on img at bounding box center [1278, 593] width 14 height 14
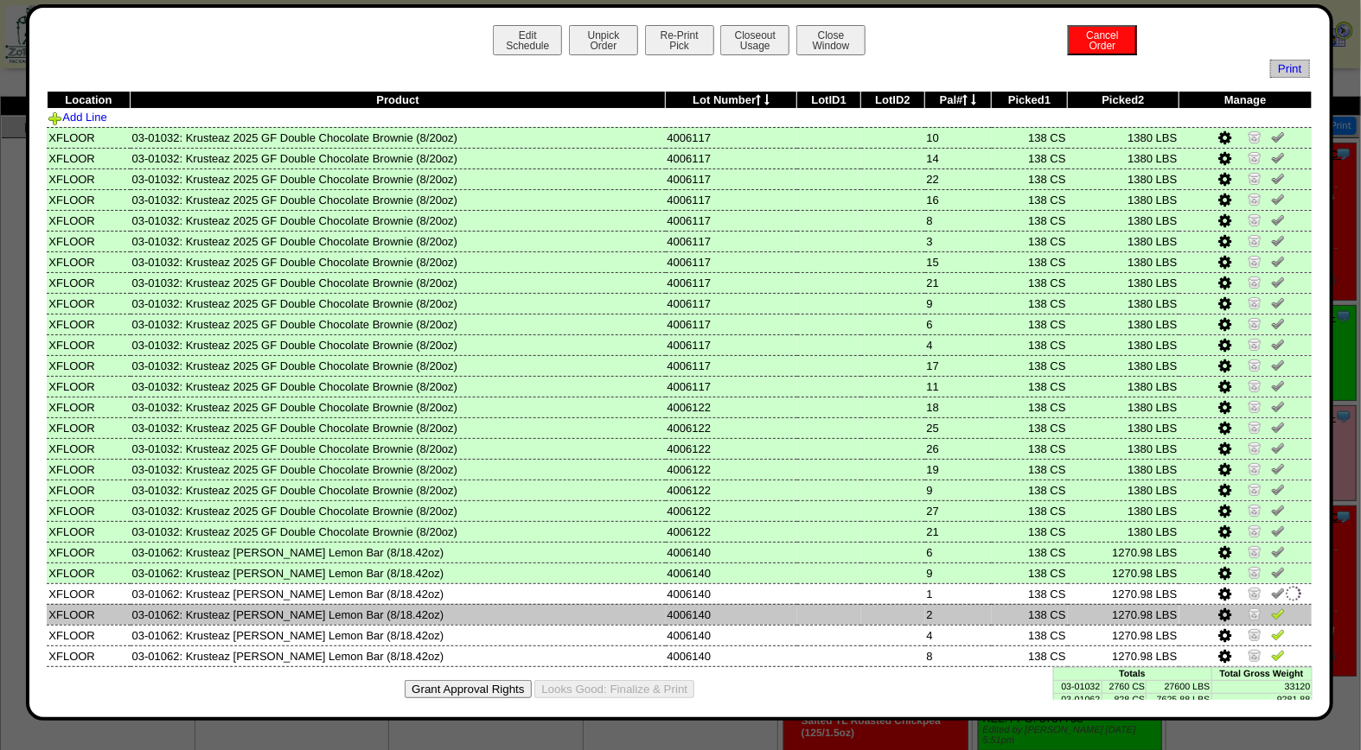
click at [1271, 607] on img at bounding box center [1278, 614] width 14 height 14
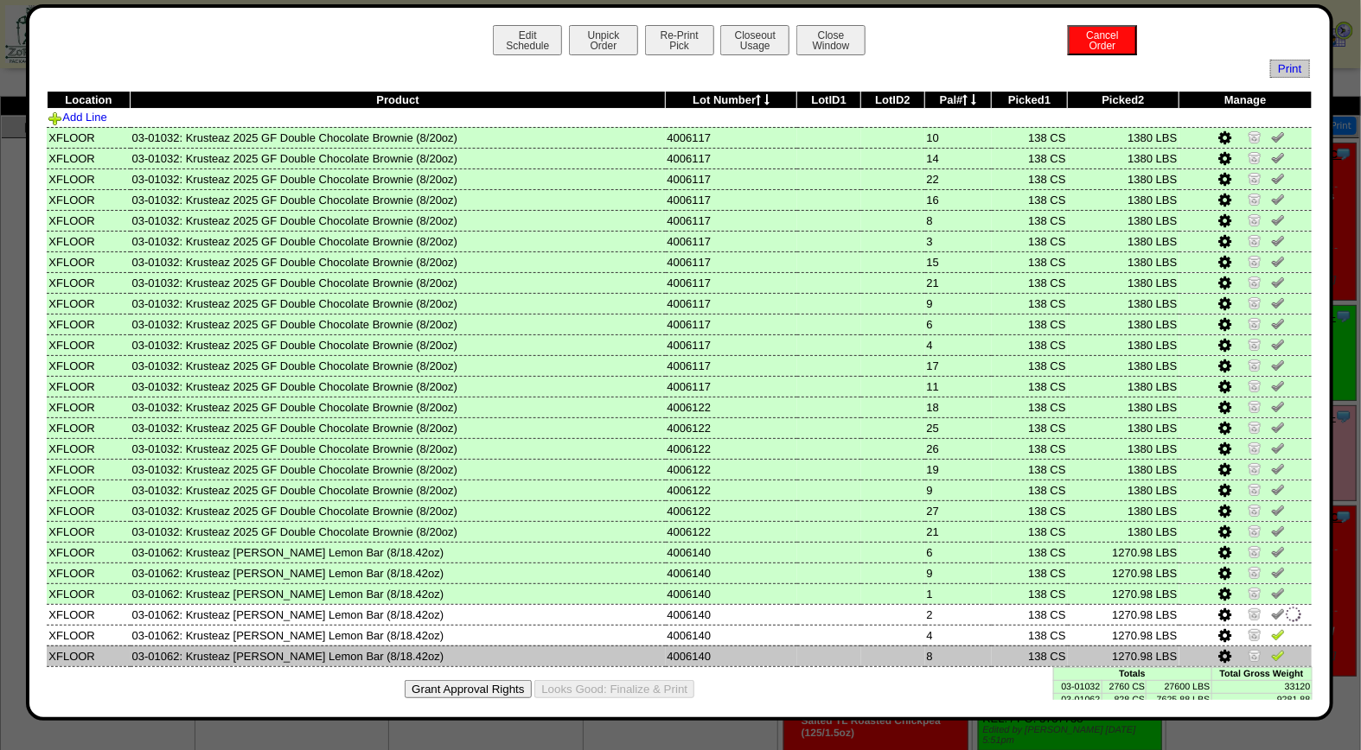
click at [1263, 646] on td at bounding box center [1245, 656] width 133 height 21
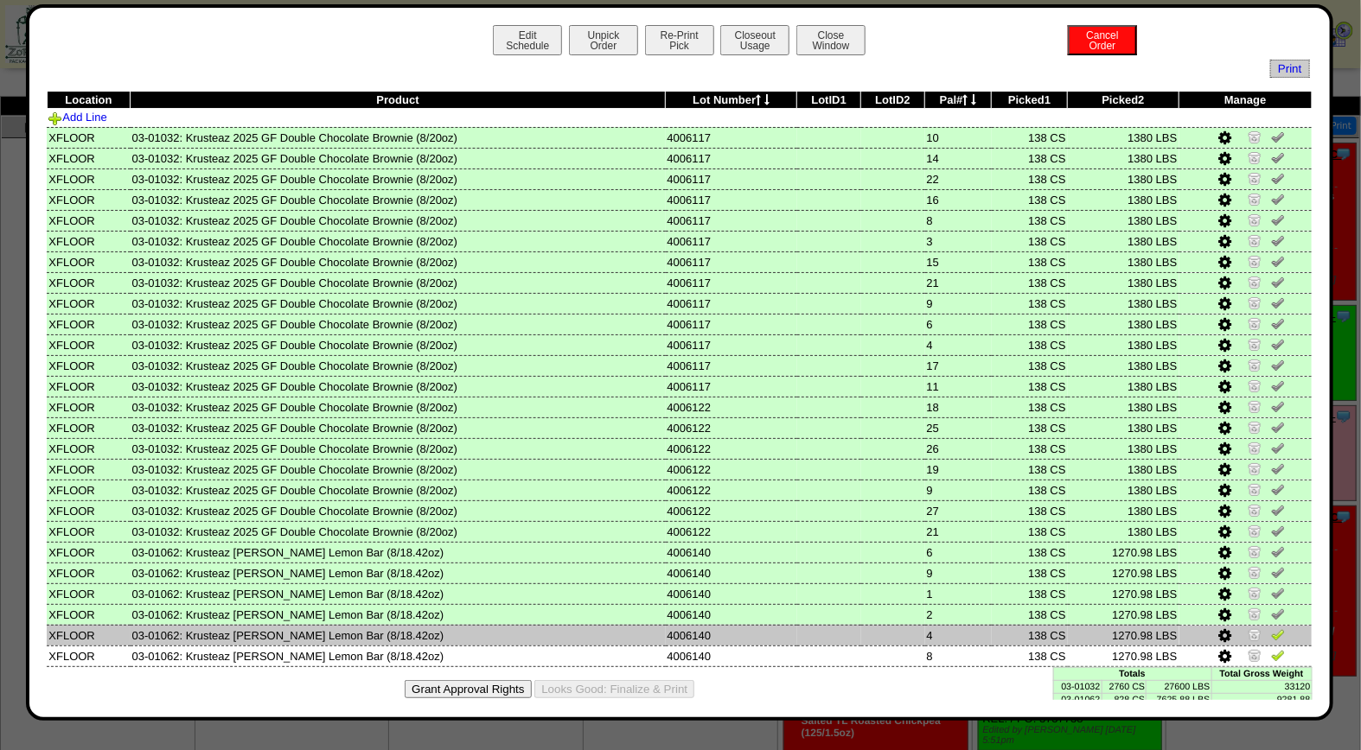
click at [1271, 628] on img at bounding box center [1278, 635] width 14 height 14
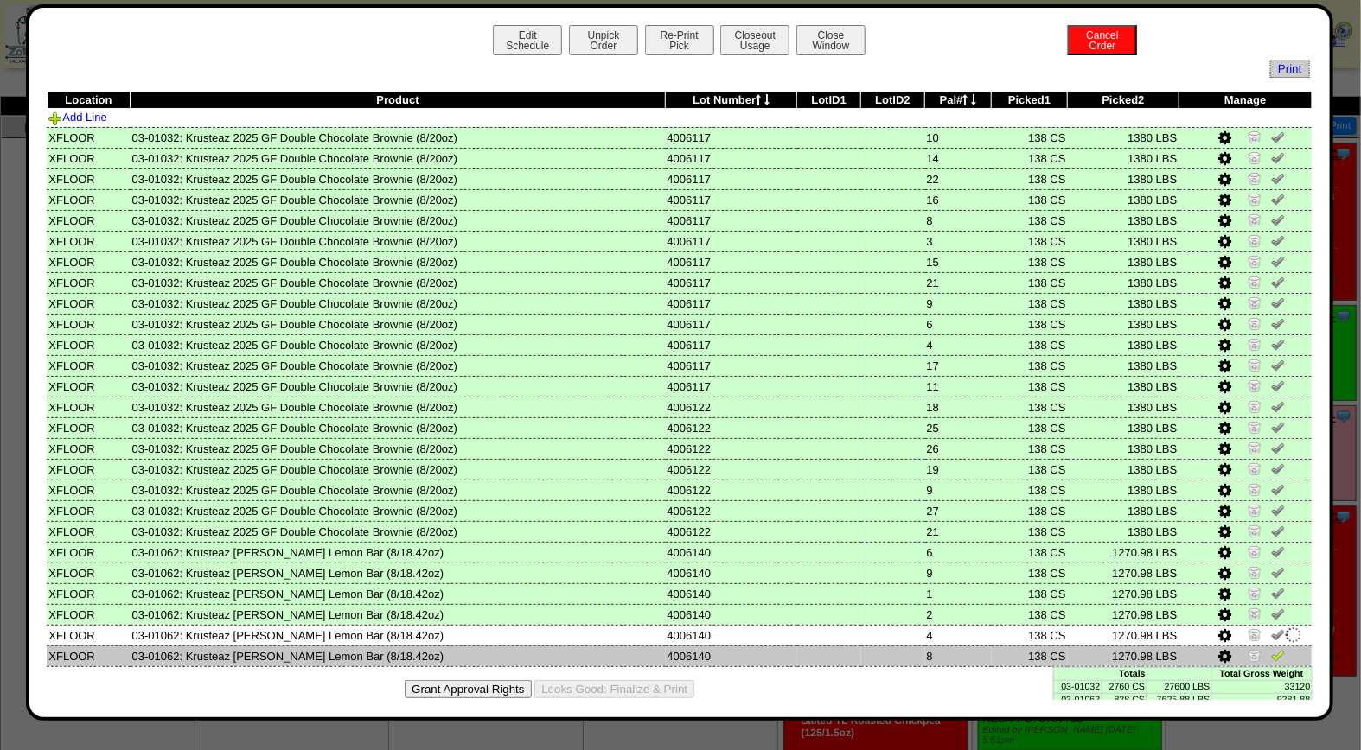
click at [1271, 648] on img at bounding box center [1278, 655] width 14 height 14
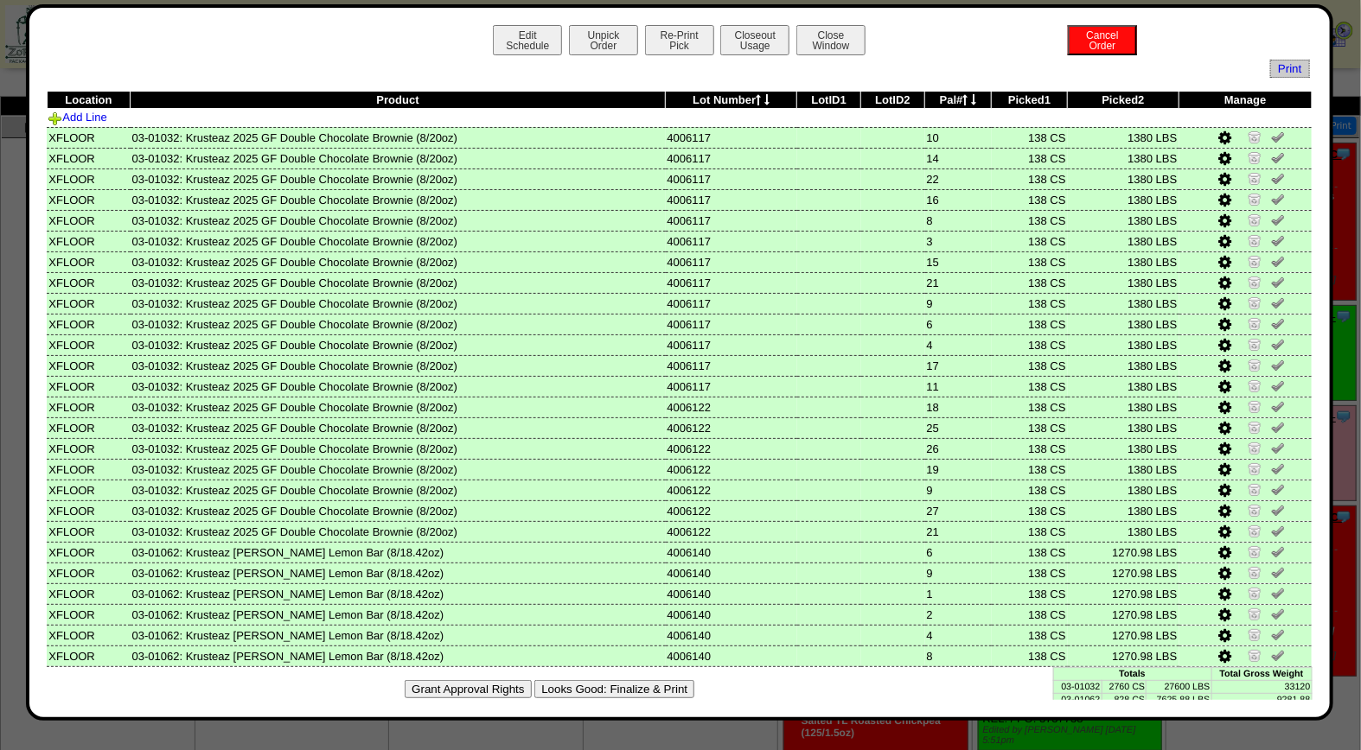
scroll to position [2, 0]
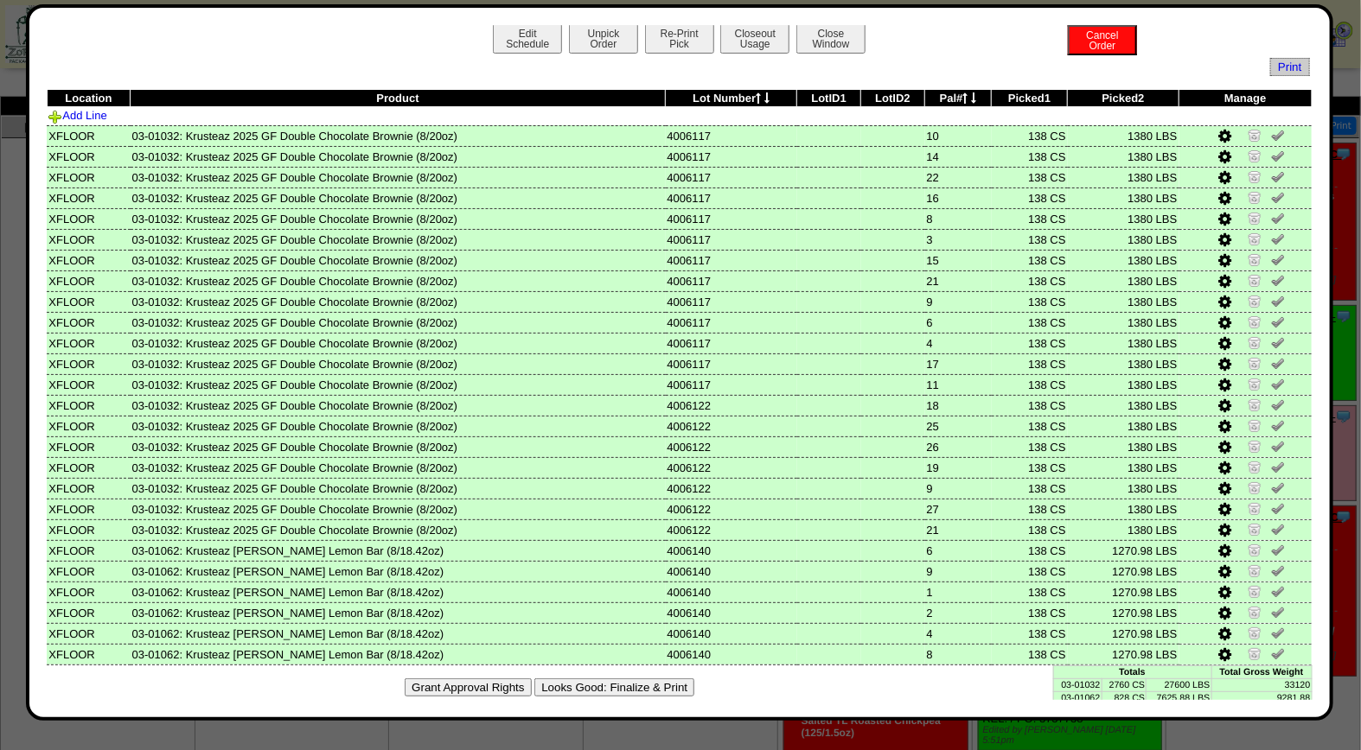
drag, startPoint x: 658, startPoint y: 675, endPoint x: 781, endPoint y: 159, distance: 530.5
click at [658, 679] on button "Looks Good: Finalize & Print" at bounding box center [614, 688] width 160 height 18
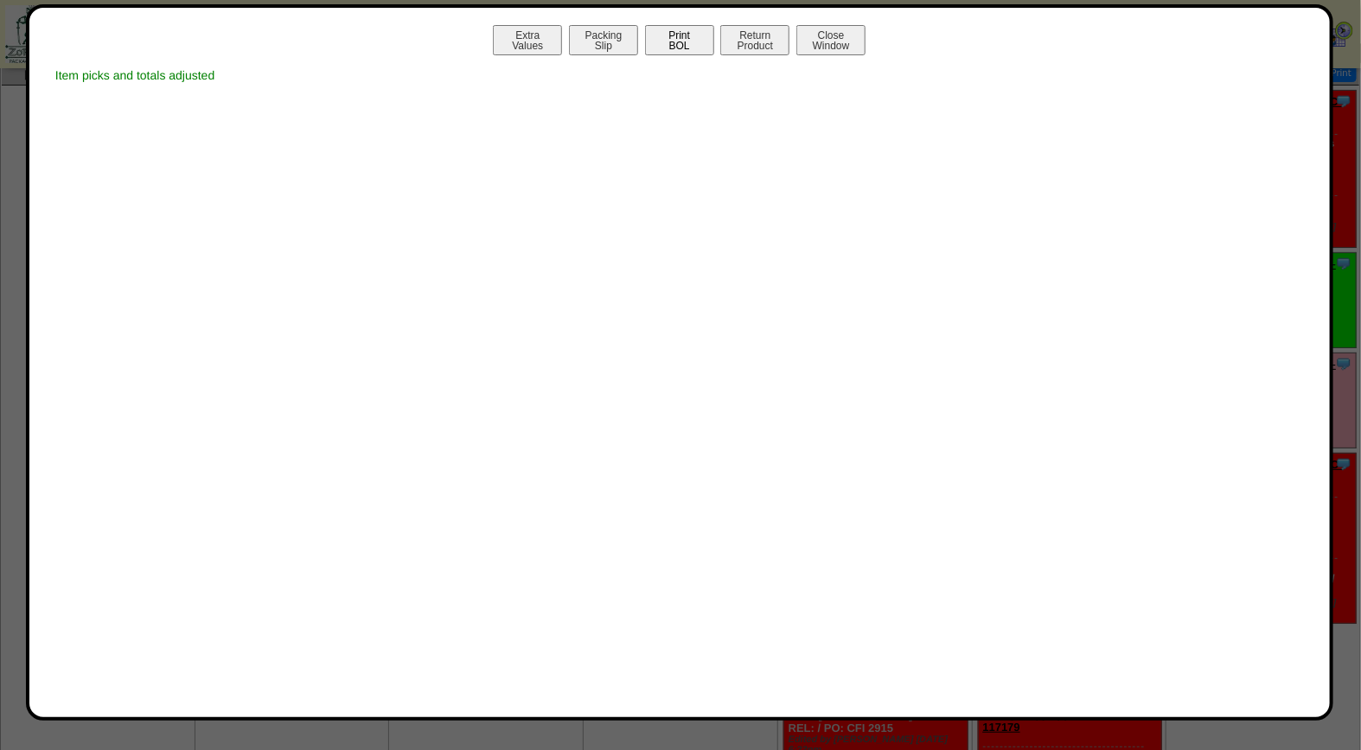
scroll to position [96, 0]
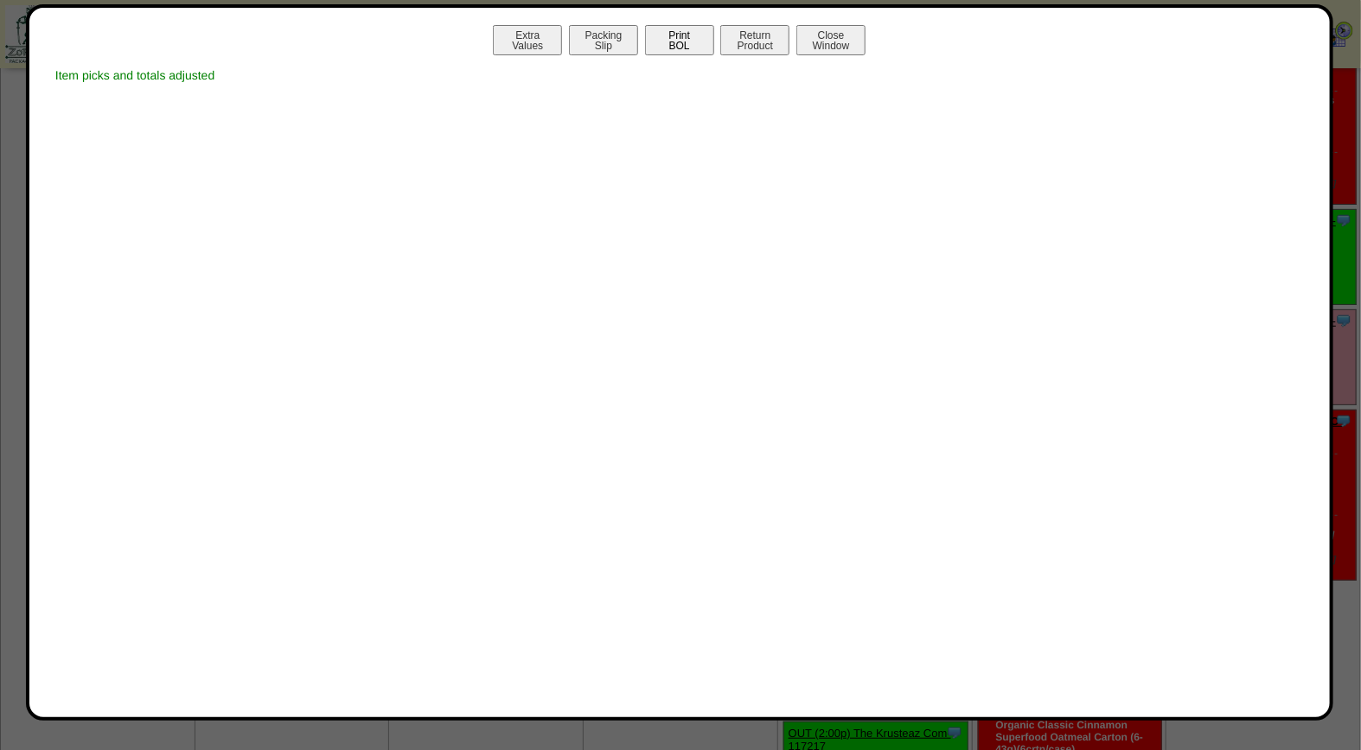
click at [686, 43] on button "Print BOL" at bounding box center [679, 40] width 69 height 30
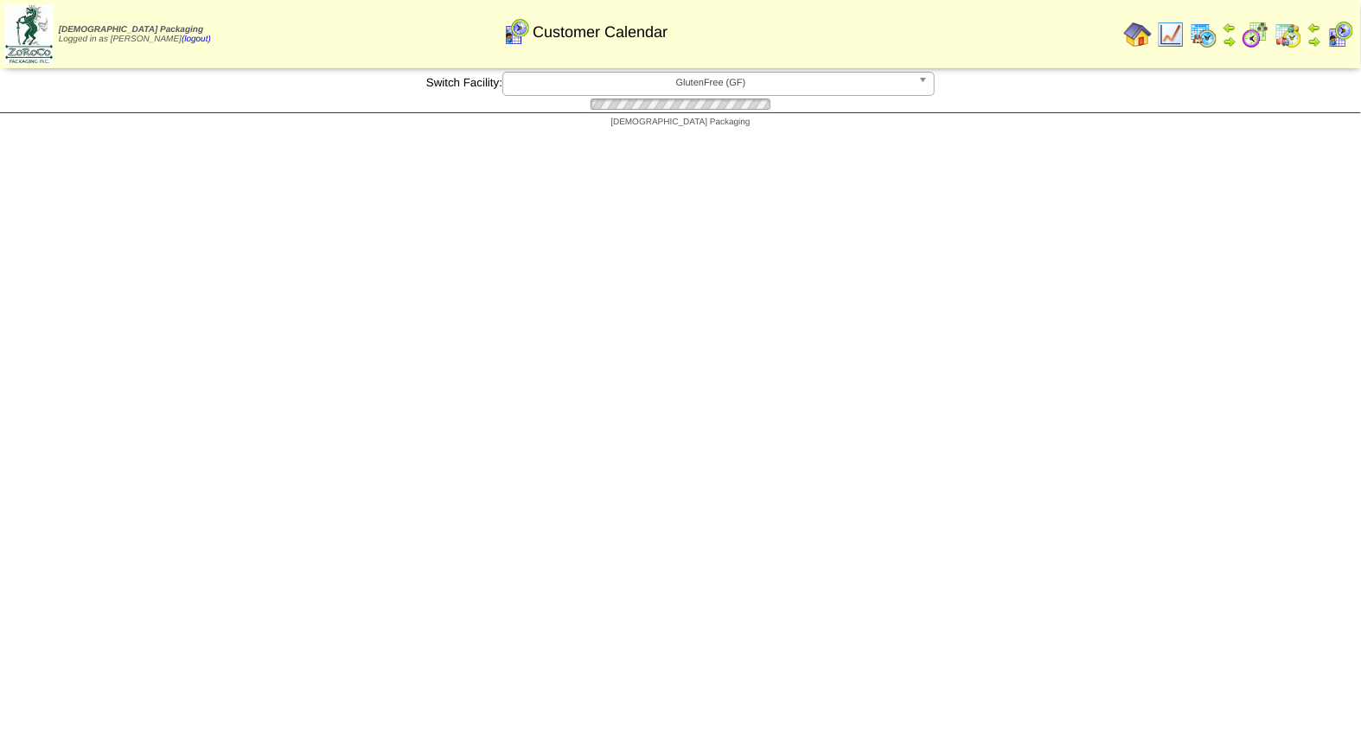
scroll to position [96, 0]
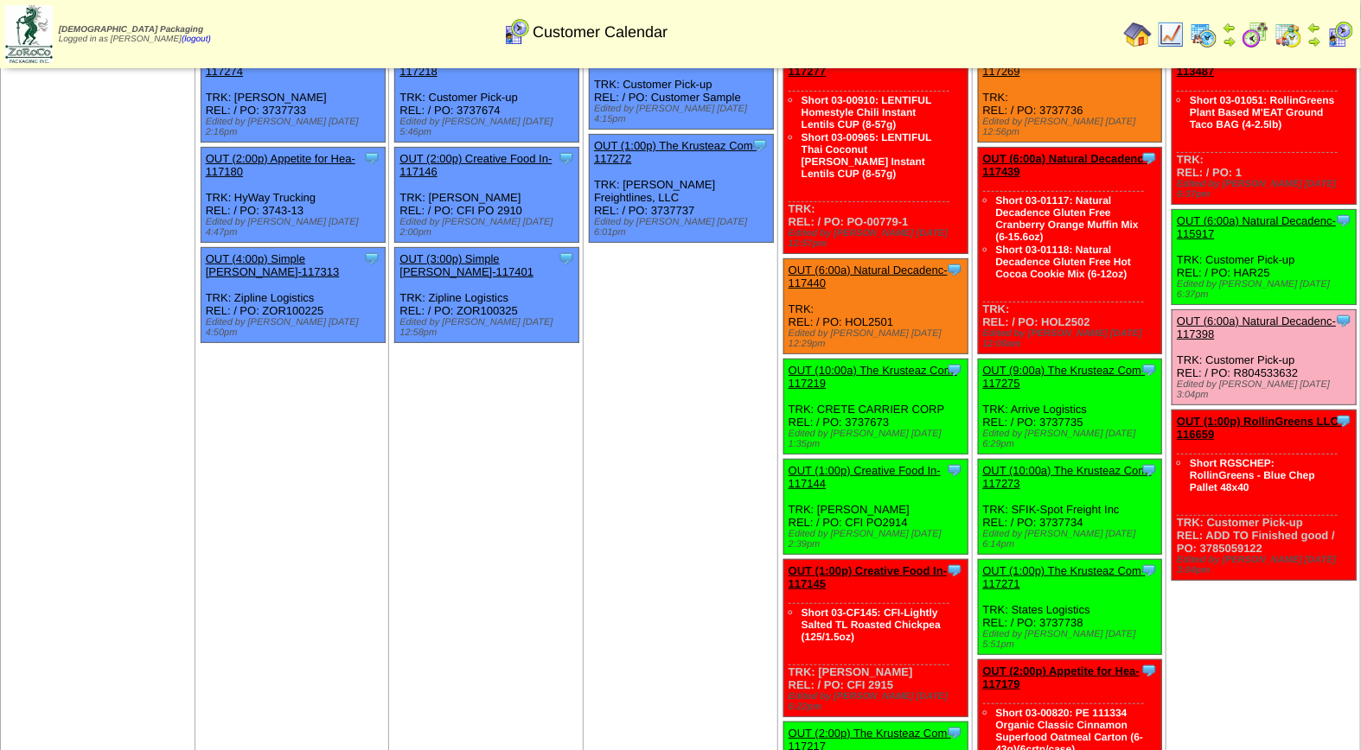
click at [1299, 629] on td "[DATE] [+] Print Clone Item OUT (6:00a) RollinGreens LLC-113487 RollinGreens LL…" at bounding box center [1263, 577] width 195 height 1114
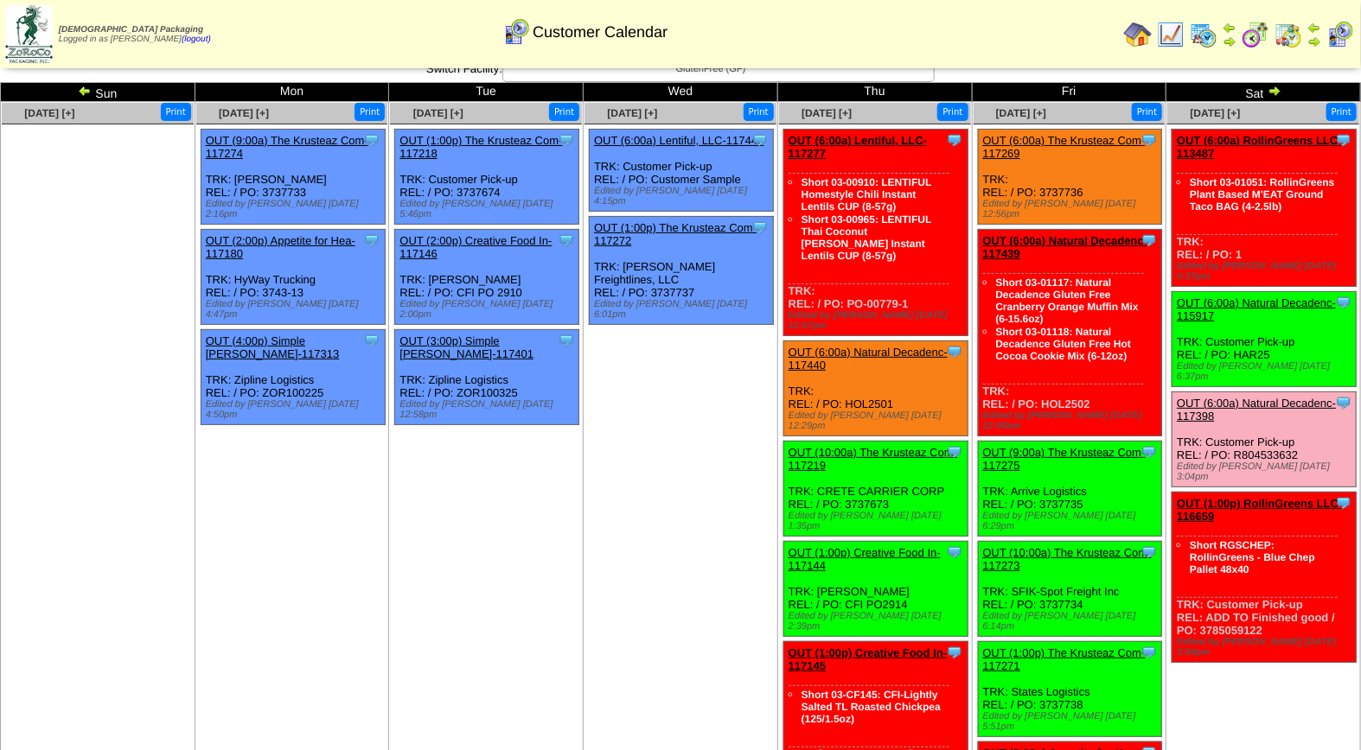
scroll to position [0, 0]
